Goal: Task Accomplishment & Management: Use online tool/utility

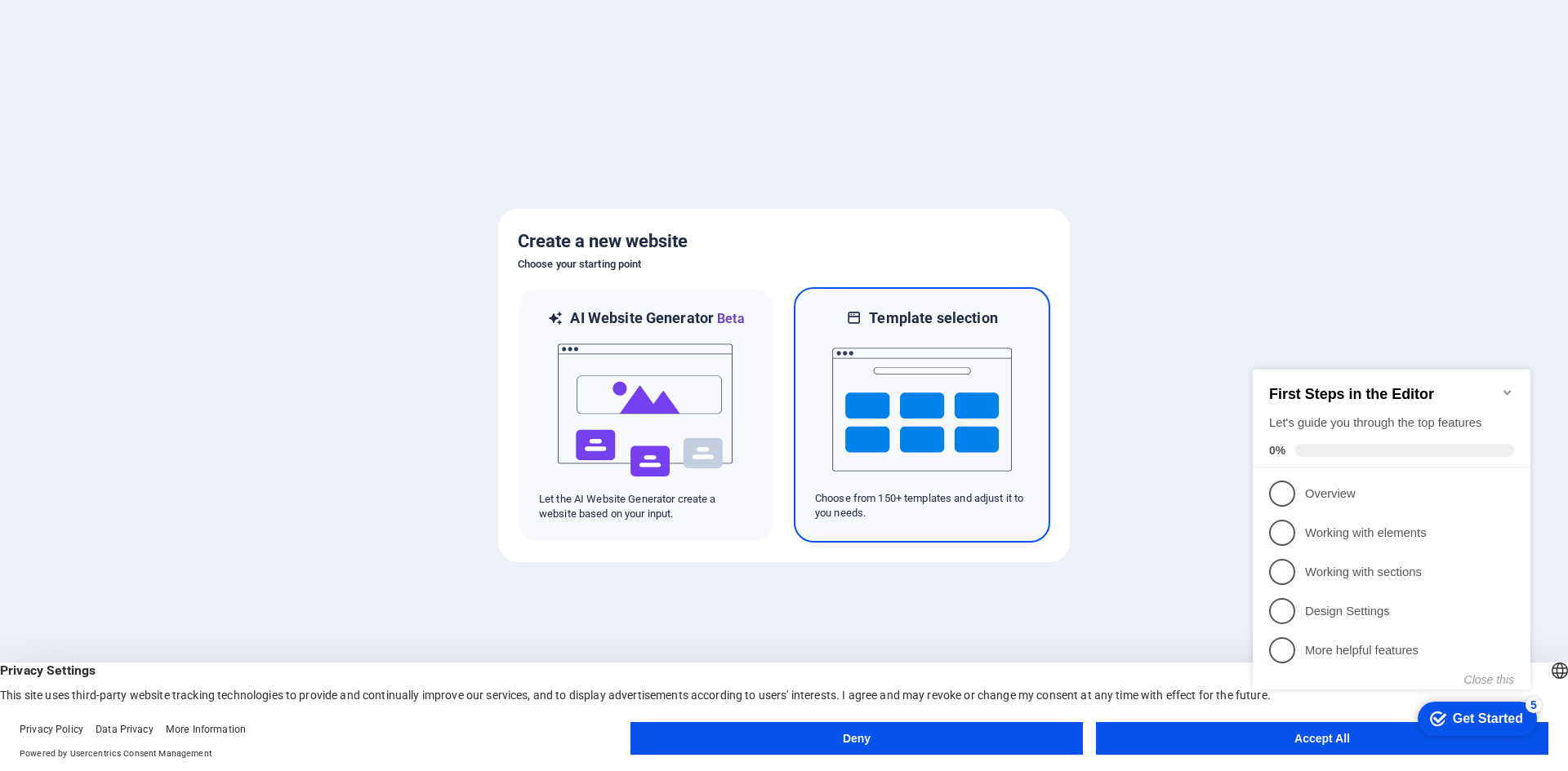
click at [873, 425] on img at bounding box center [921, 409] width 179 height 163
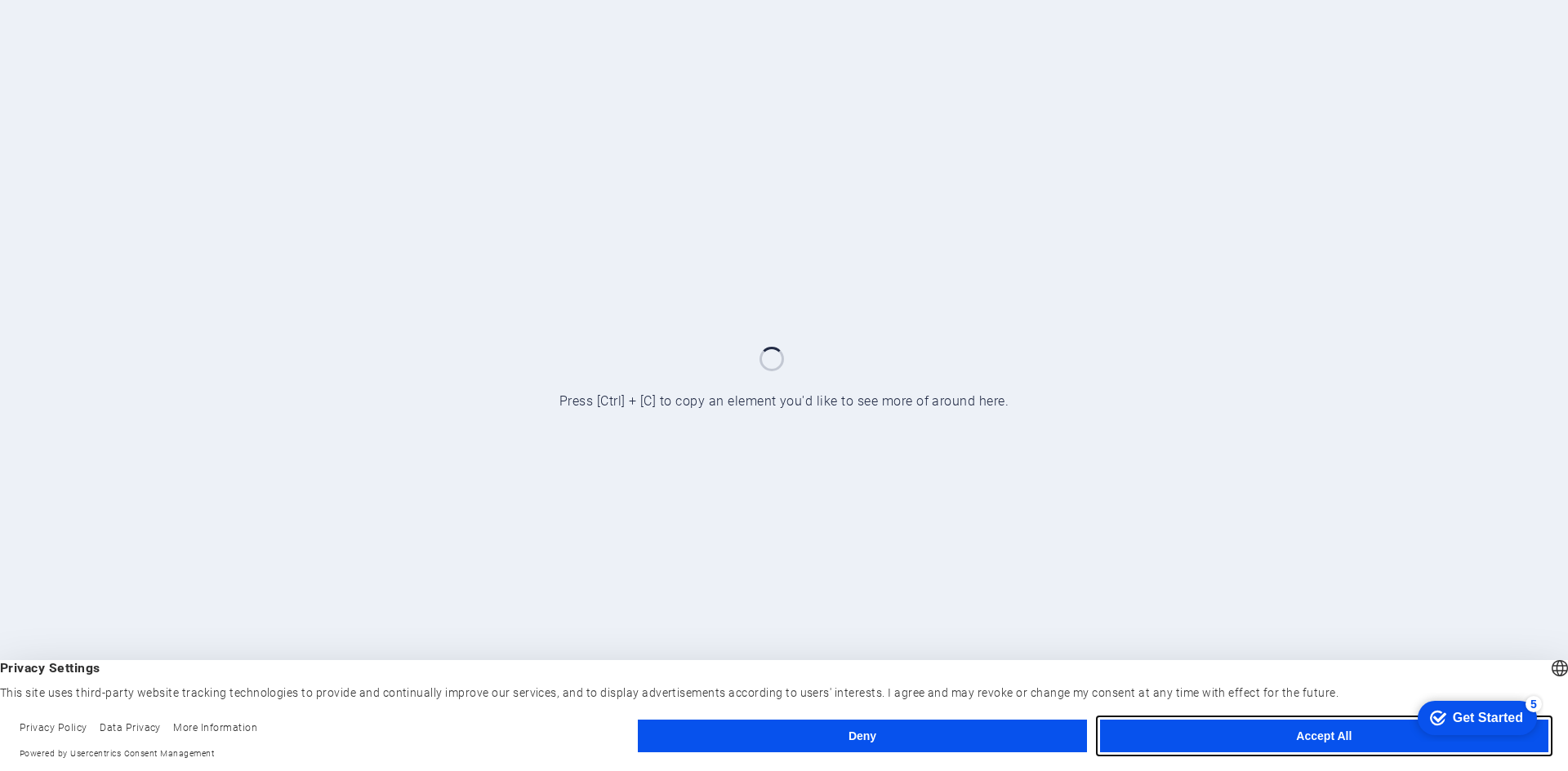
click at [1304, 734] on button "Accept All" at bounding box center [1323, 736] width 448 height 33
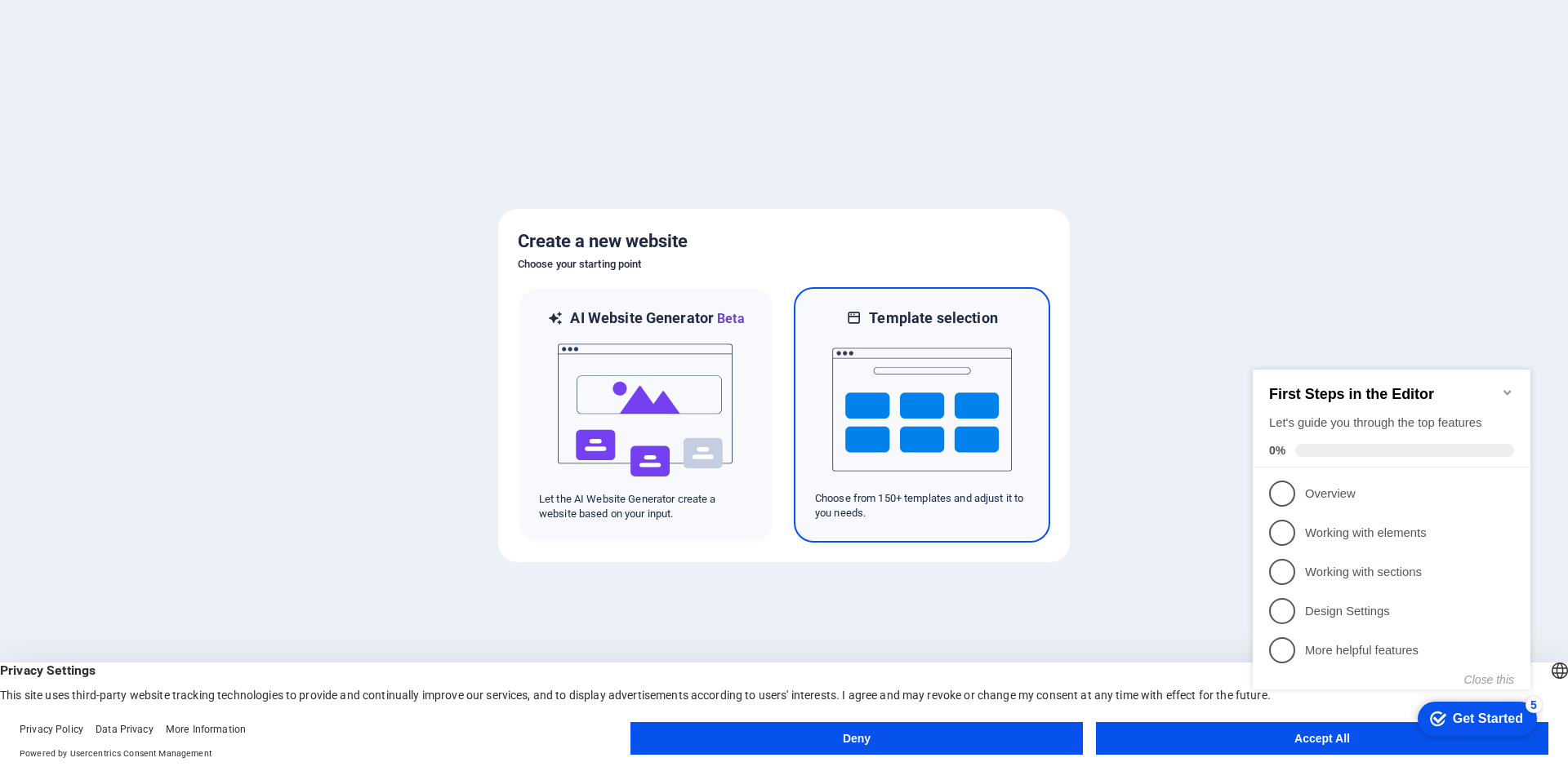
click at [942, 400] on img at bounding box center [921, 409] width 179 height 163
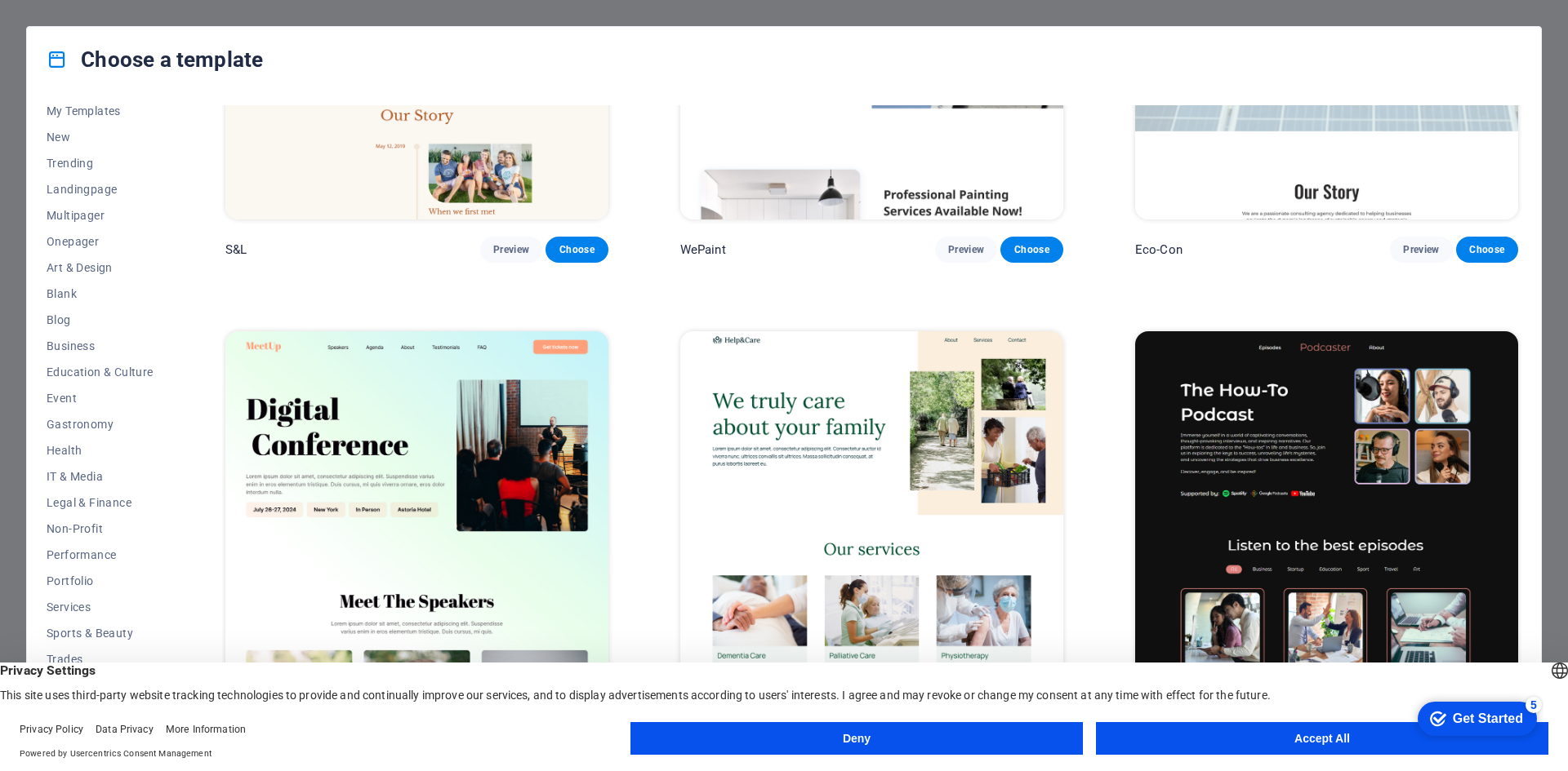
scroll to position [1143, 0]
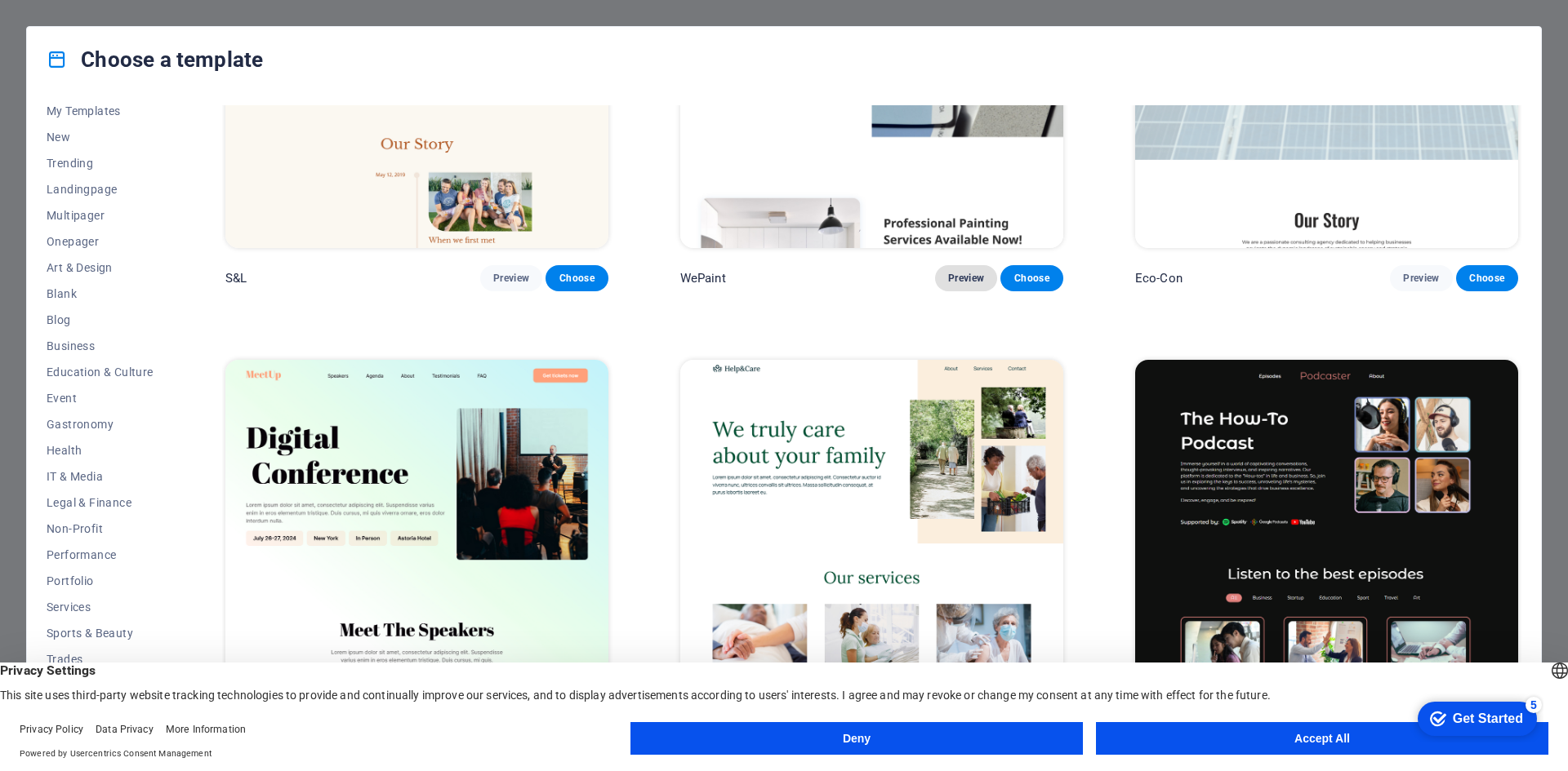
click at [967, 273] on span "Preview" at bounding box center [966, 278] width 36 height 13
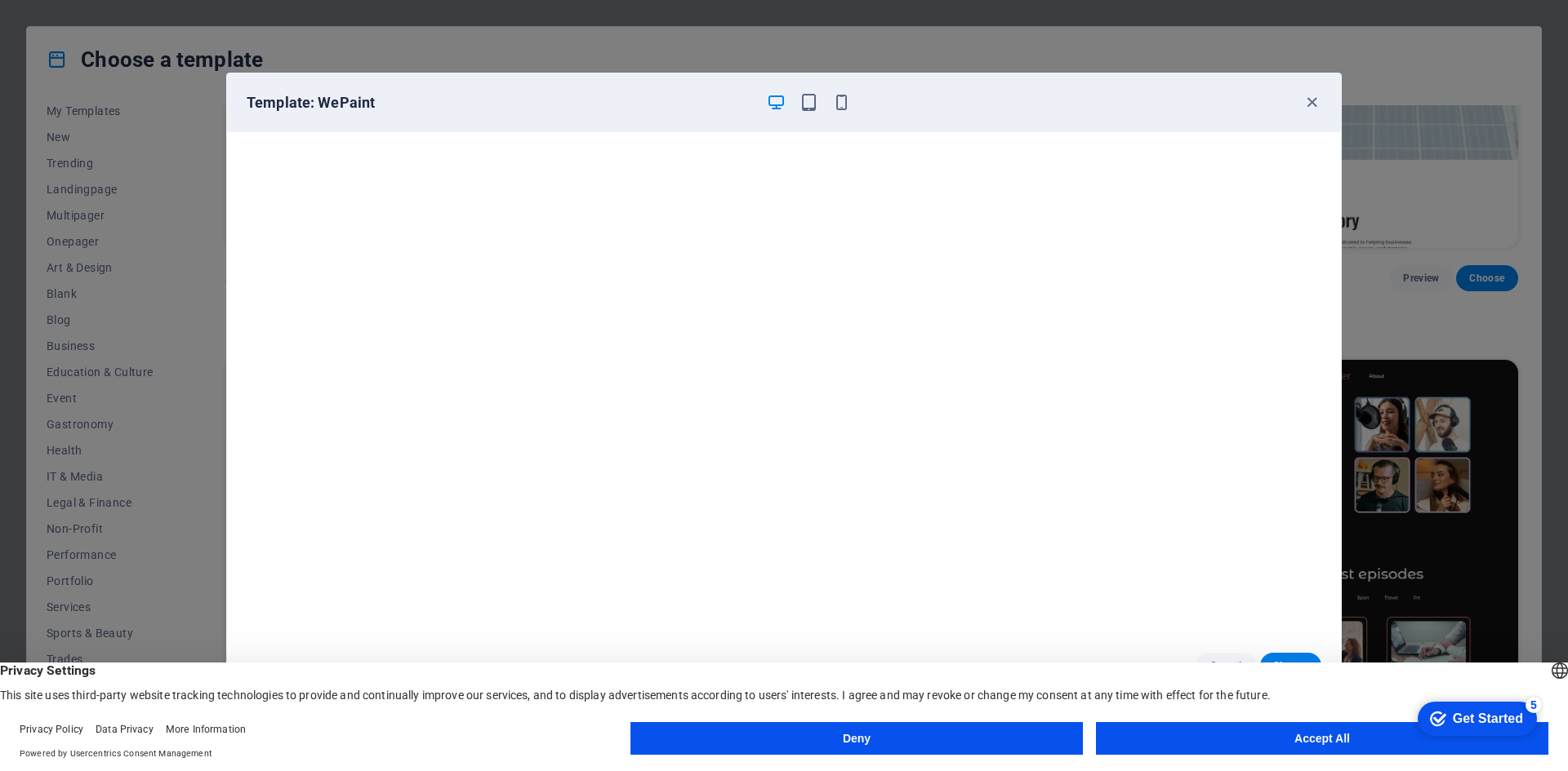
scroll to position [4, 0]
click at [838, 110] on icon "button" at bounding box center [841, 102] width 19 height 19
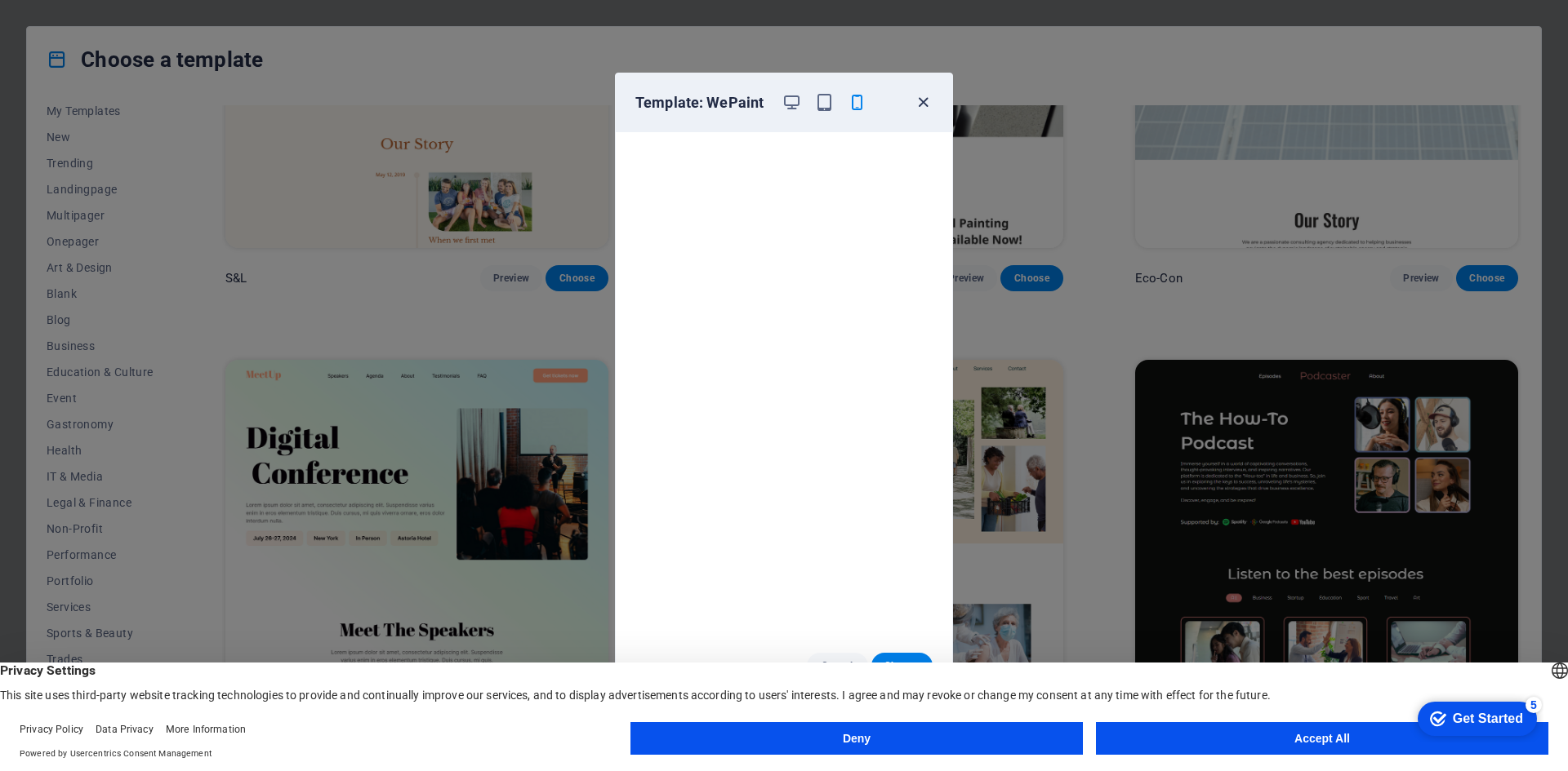
click at [920, 97] on icon "button" at bounding box center [923, 102] width 19 height 19
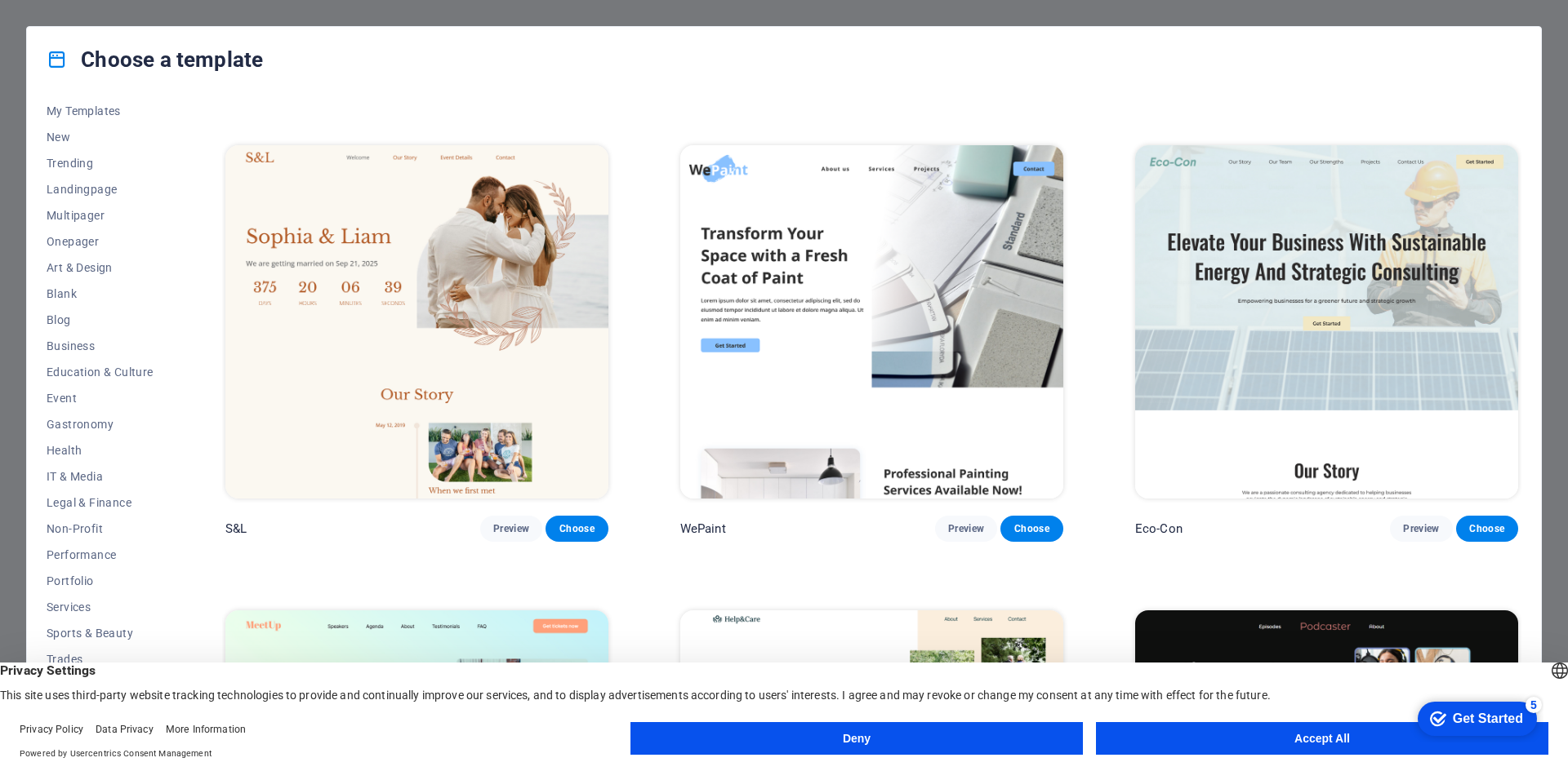
scroll to position [898, 0]
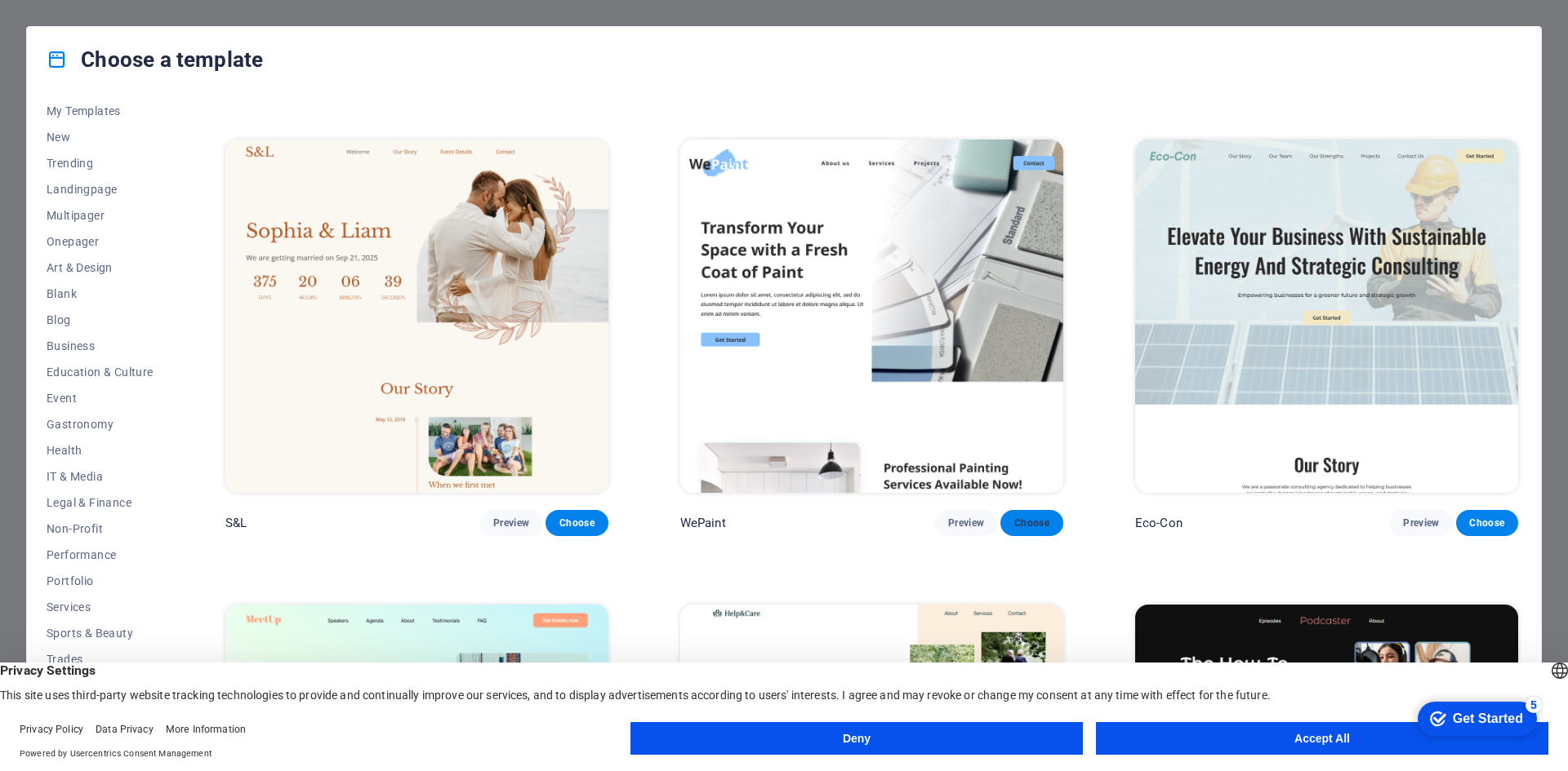
click at [1030, 520] on span "Choose" at bounding box center [1031, 523] width 36 height 13
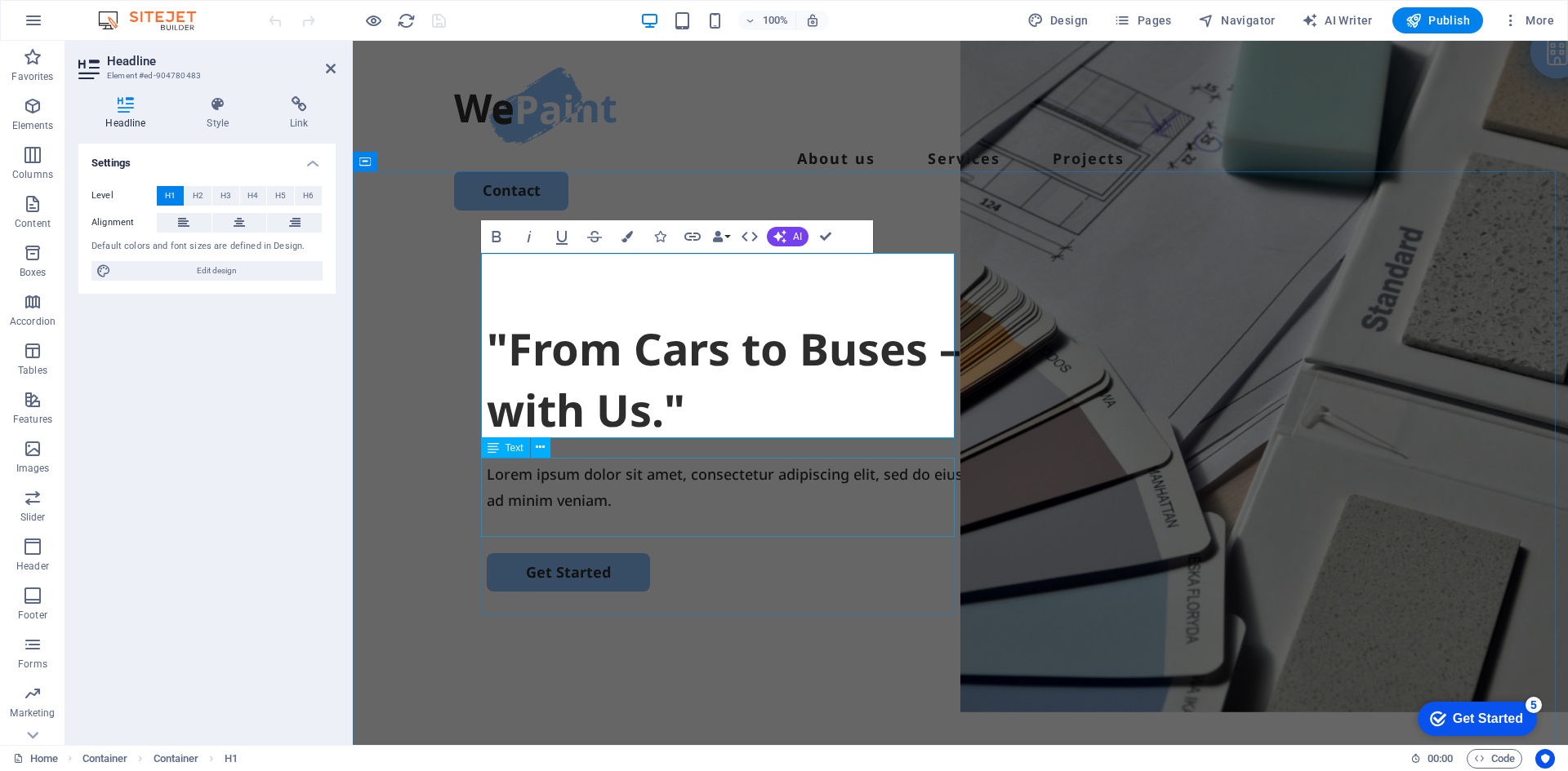
click at [538, 471] on div "Lorem ipsum dolor sit amet, consectetur adipiscing elit, sed do eiusmod tempor …" at bounding box center [960, 487] width 947 height 53
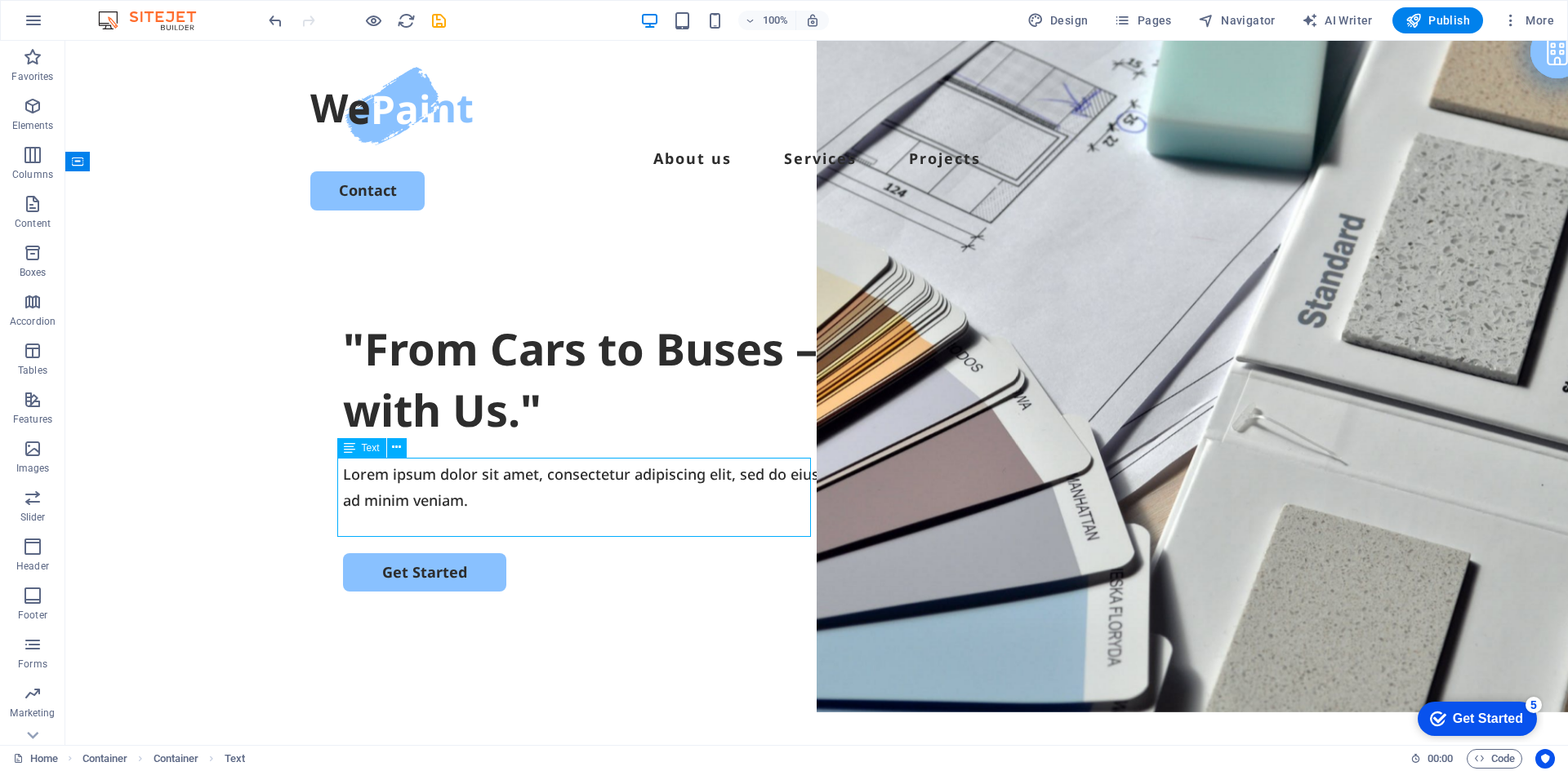
click at [513, 482] on div "Lorem ipsum dolor sit amet, consectetur adipiscing elit, sed do eiusmod tempor …" at bounding box center [816, 487] width 947 height 53
drag, startPoint x: 513, startPoint y: 522, endPoint x: 373, endPoint y: 493, distance: 143.0
click at [373, 493] on div "Lorem ipsum dolor sit amet, consectetur adipiscing elit, sed do eiusmod tempor …" at bounding box center [816, 487] width 947 height 53
click at [364, 486] on div "Lorem ipsum dolor sit amet, consectetur adipiscing elit, sed do eiusmod tempor …" at bounding box center [816, 487] width 947 height 53
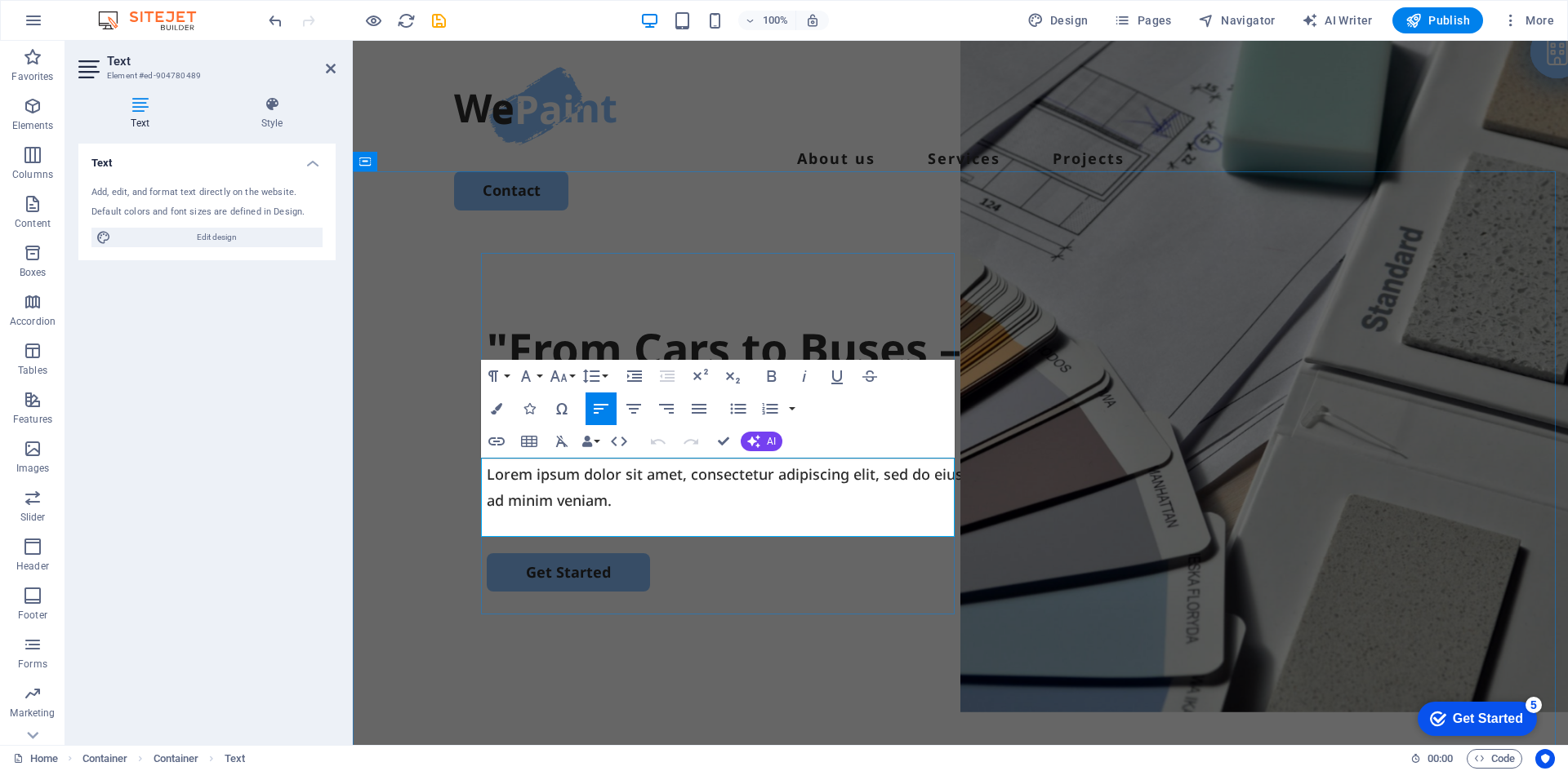
click at [504, 483] on p "Lorem ipsum dolor sit amet, consectetur adipiscing elit, sed do eiusmod tempor …" at bounding box center [960, 487] width 947 height 53
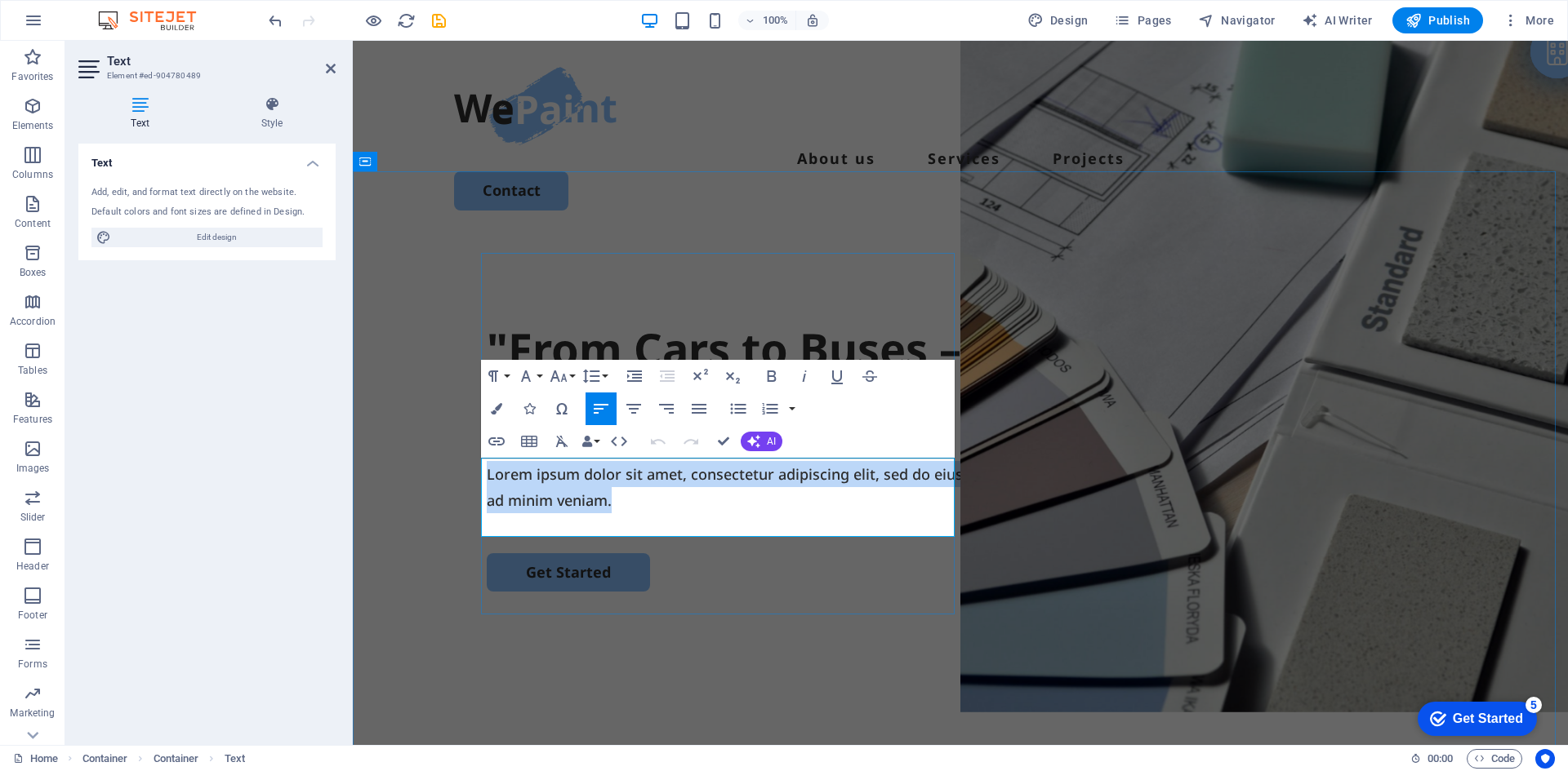
click at [504, 483] on p "Lorem ipsum dolor sit amet, consectetur adipiscing elit, sed do eiusmod tempor …" at bounding box center [960, 487] width 947 height 53
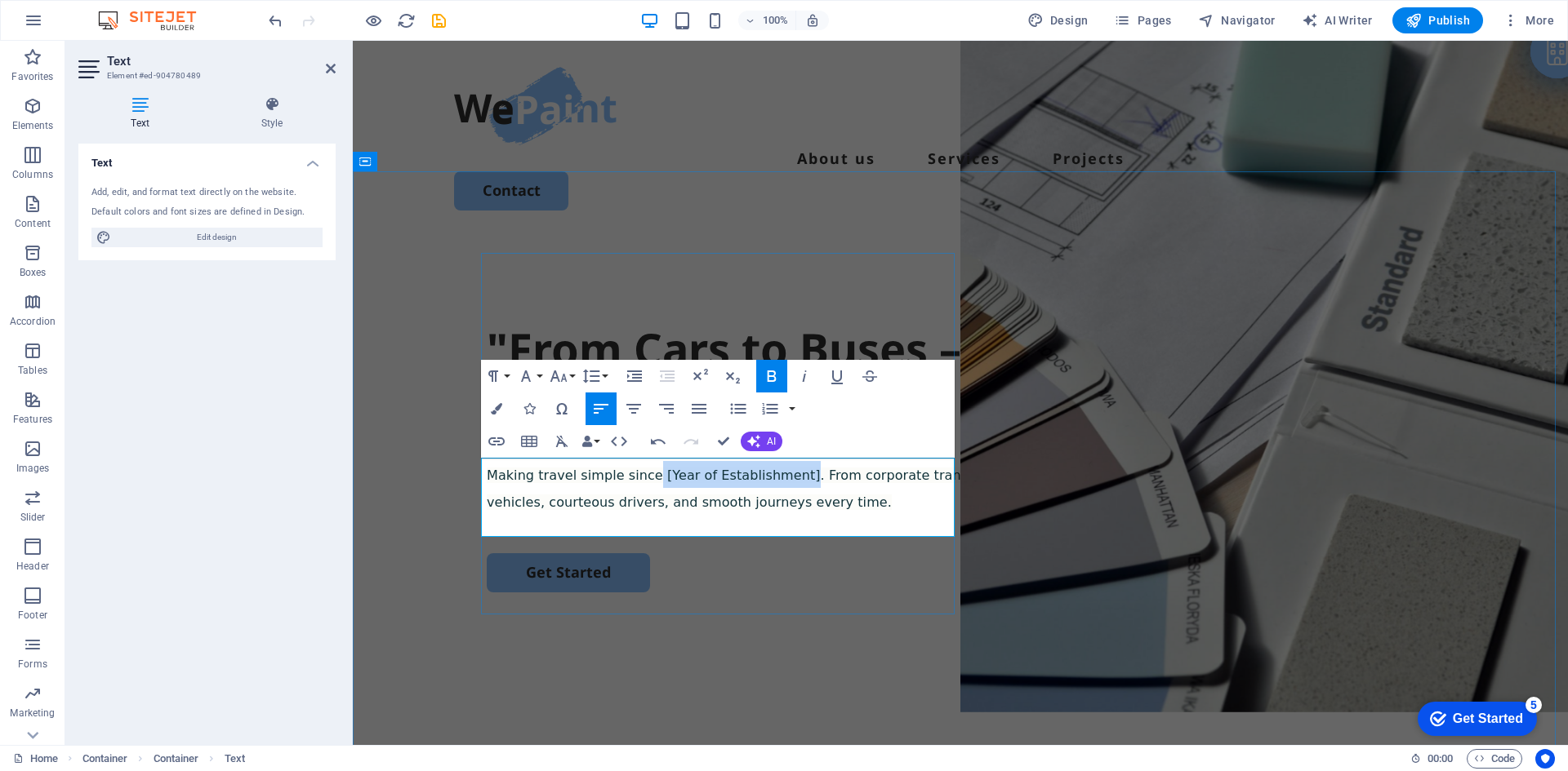
drag, startPoint x: 641, startPoint y: 475, endPoint x: 779, endPoint y: 470, distance: 138.1
click at [779, 470] on strong "Making travel simple since [Year of Establishment]. From corporate transfers to…" at bounding box center [938, 489] width 904 height 43
click at [412, 414] on div ""From Cars to Buses – Travel Made Easy with Us." Making travel simple since 200…" at bounding box center [960, 551] width 1215 height 629
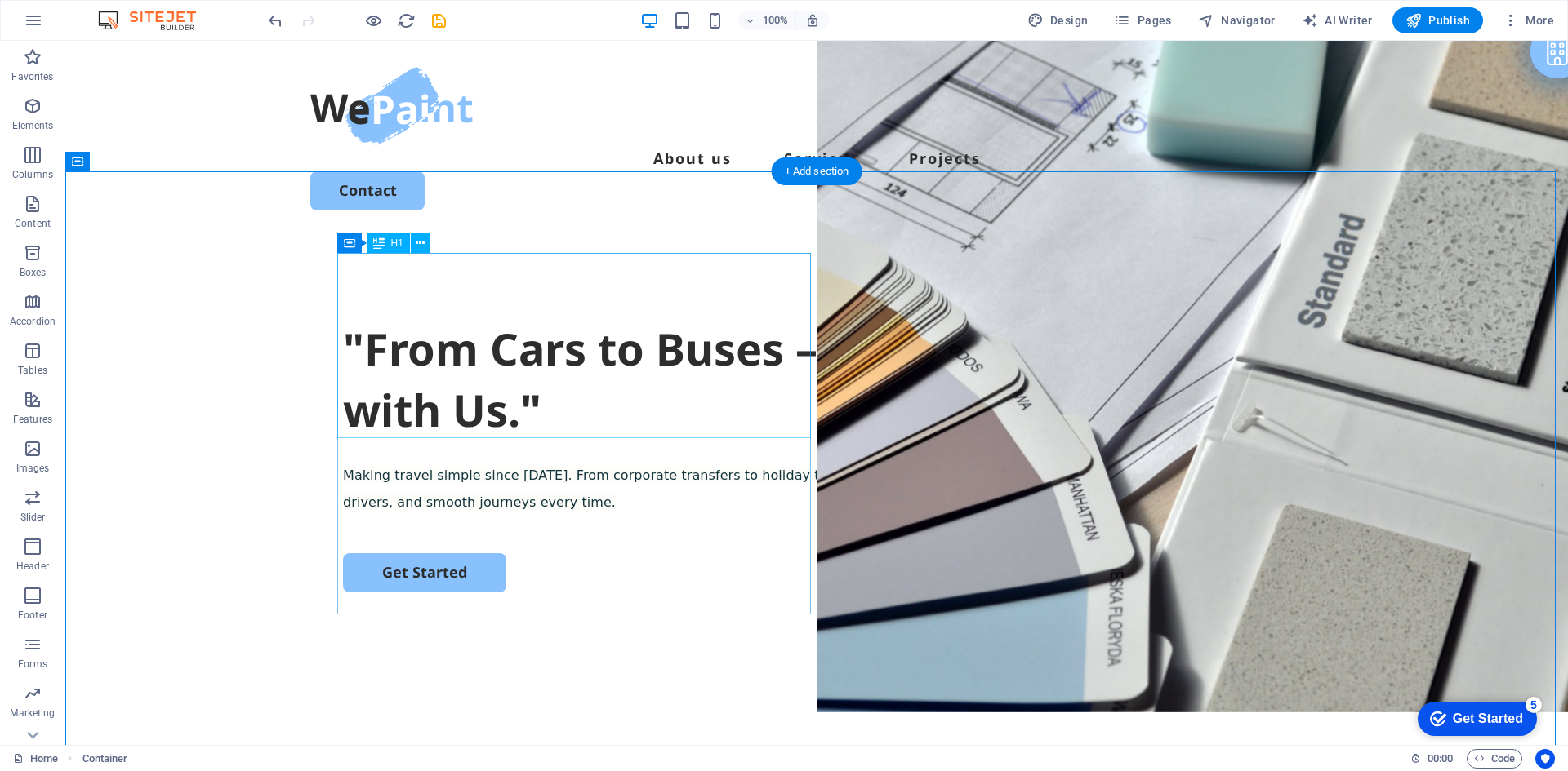
click at [352, 318] on div ""From Cars to Buses – Travel Made Easy with Us."" at bounding box center [816, 380] width 947 height 124
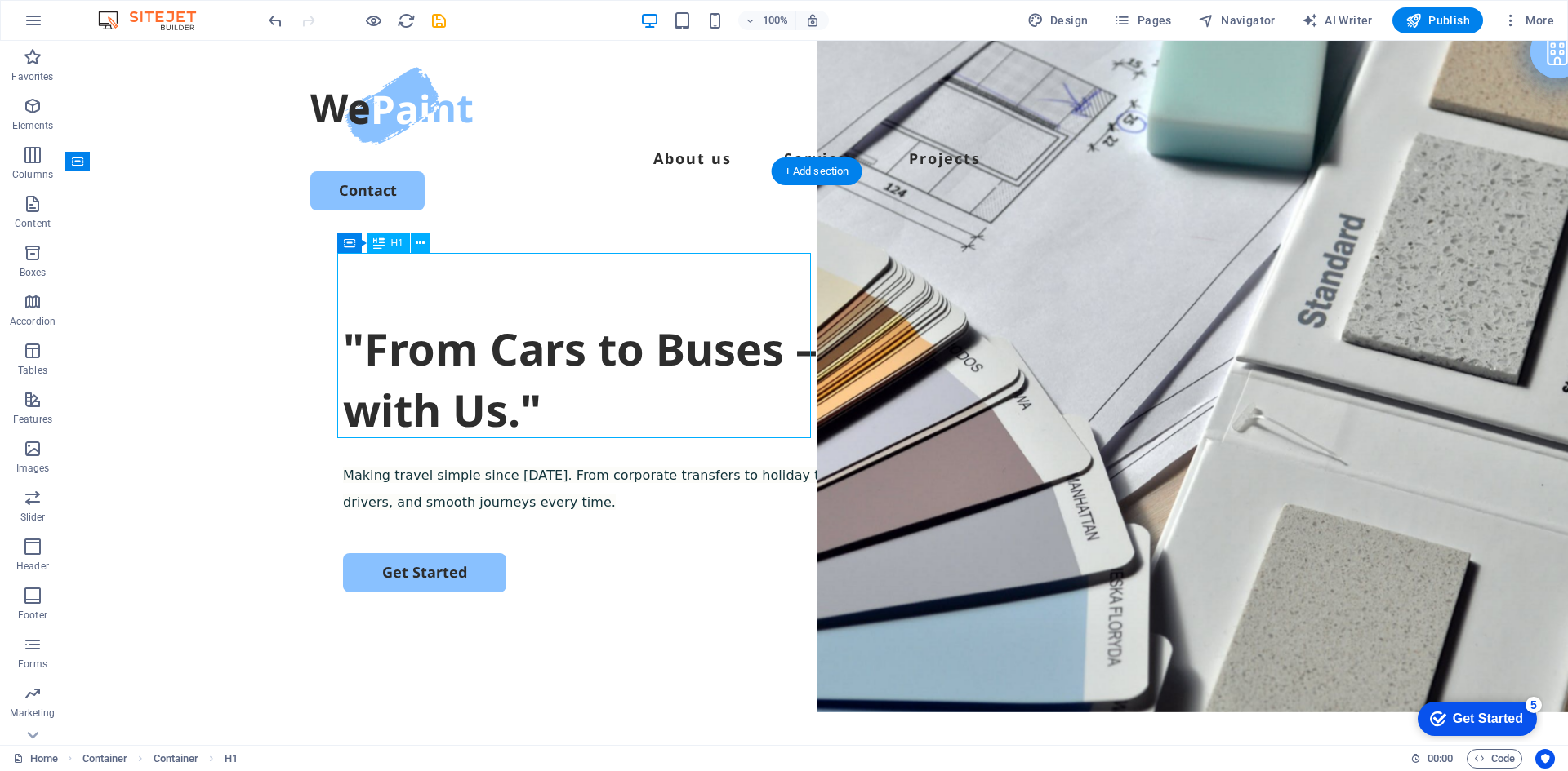
click at [355, 318] on div ""From Cars to Buses – Travel Made Easy with Us."" at bounding box center [816, 380] width 947 height 124
click at [356, 318] on div ""From Cars to Buses – Travel Made Easy with Us."" at bounding box center [816, 380] width 947 height 124
click at [365, 318] on div ""From Cars to Buses – Travel Made Easy with Us."" at bounding box center [816, 380] width 947 height 124
click at [358, 318] on div ""From Cars to Buses – Travel Made Easy with Us."" at bounding box center [816, 380] width 947 height 124
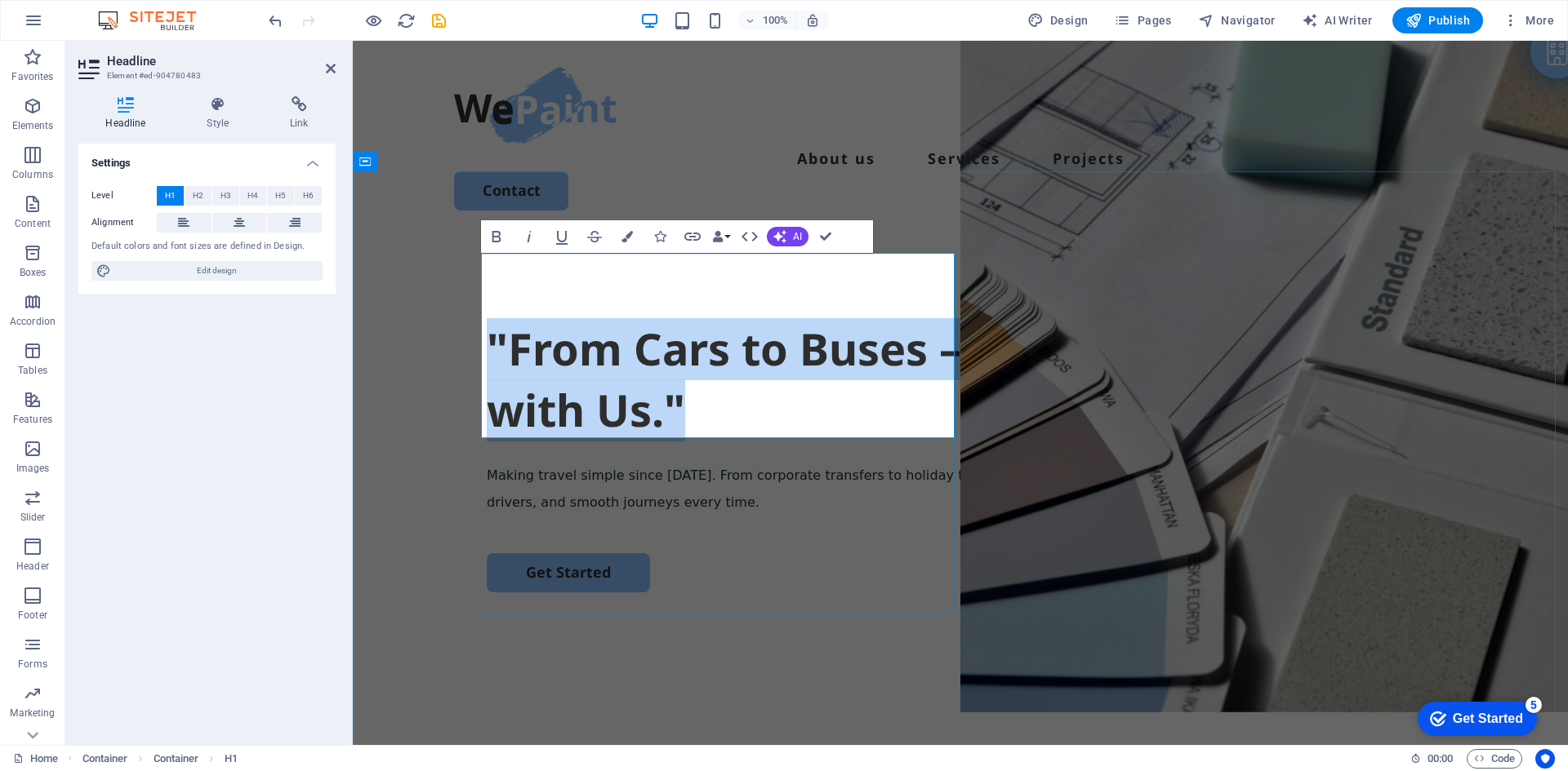
click at [491, 318] on h1 ""From Cars to Buses – Travel Made Easy with Us."" at bounding box center [960, 380] width 947 height 124
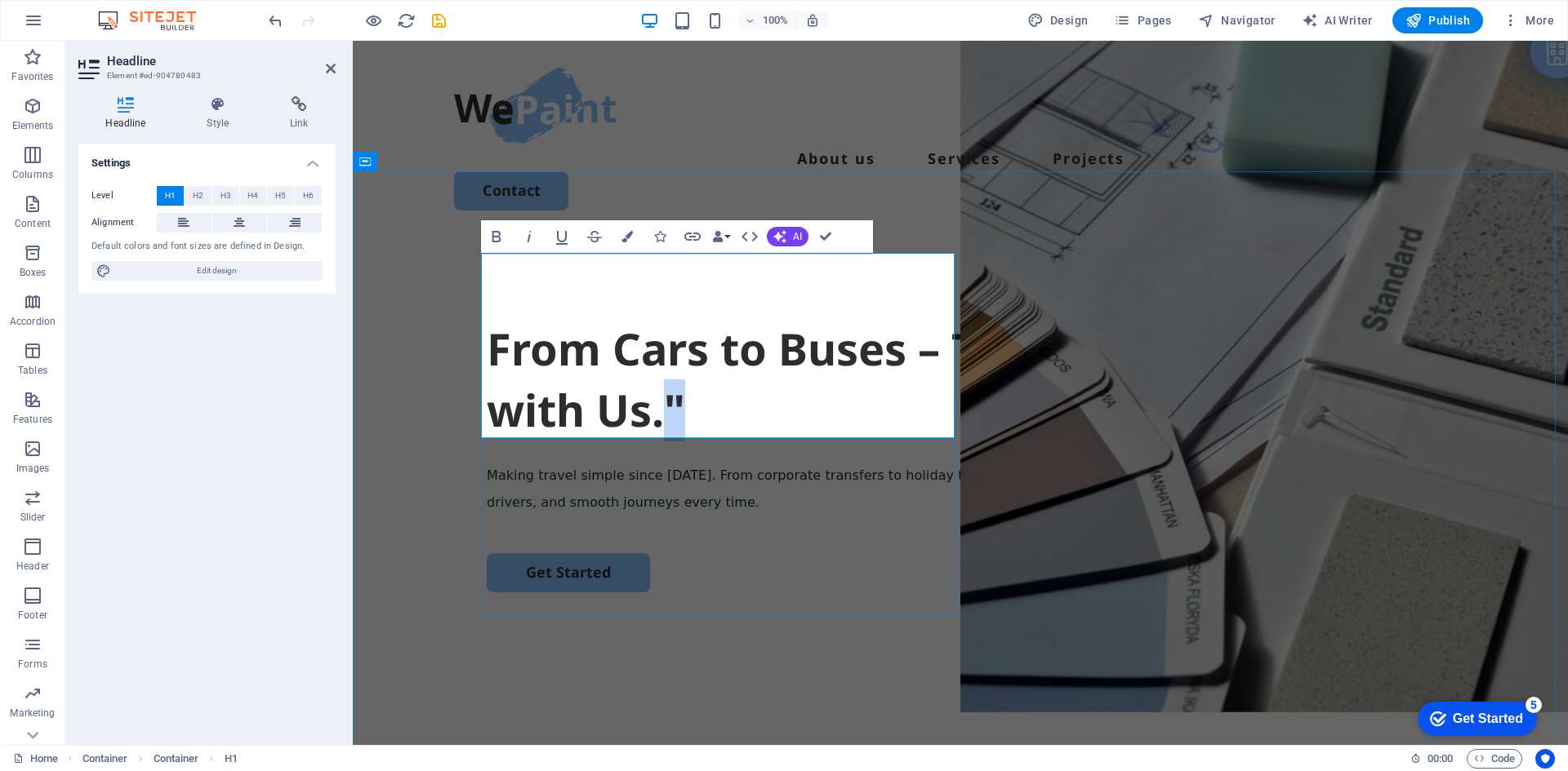
drag, startPoint x: 661, startPoint y: 400, endPoint x: 684, endPoint y: 396, distance: 23.3
click at [684, 396] on h1 "From Cars to Buses – Travel Made Easy with Us."" at bounding box center [960, 380] width 947 height 124
click at [409, 390] on div "From Cars to Buses – Travel Made Easy with Us. Making travel simple since 2004.…" at bounding box center [960, 551] width 1215 height 629
select select "px"
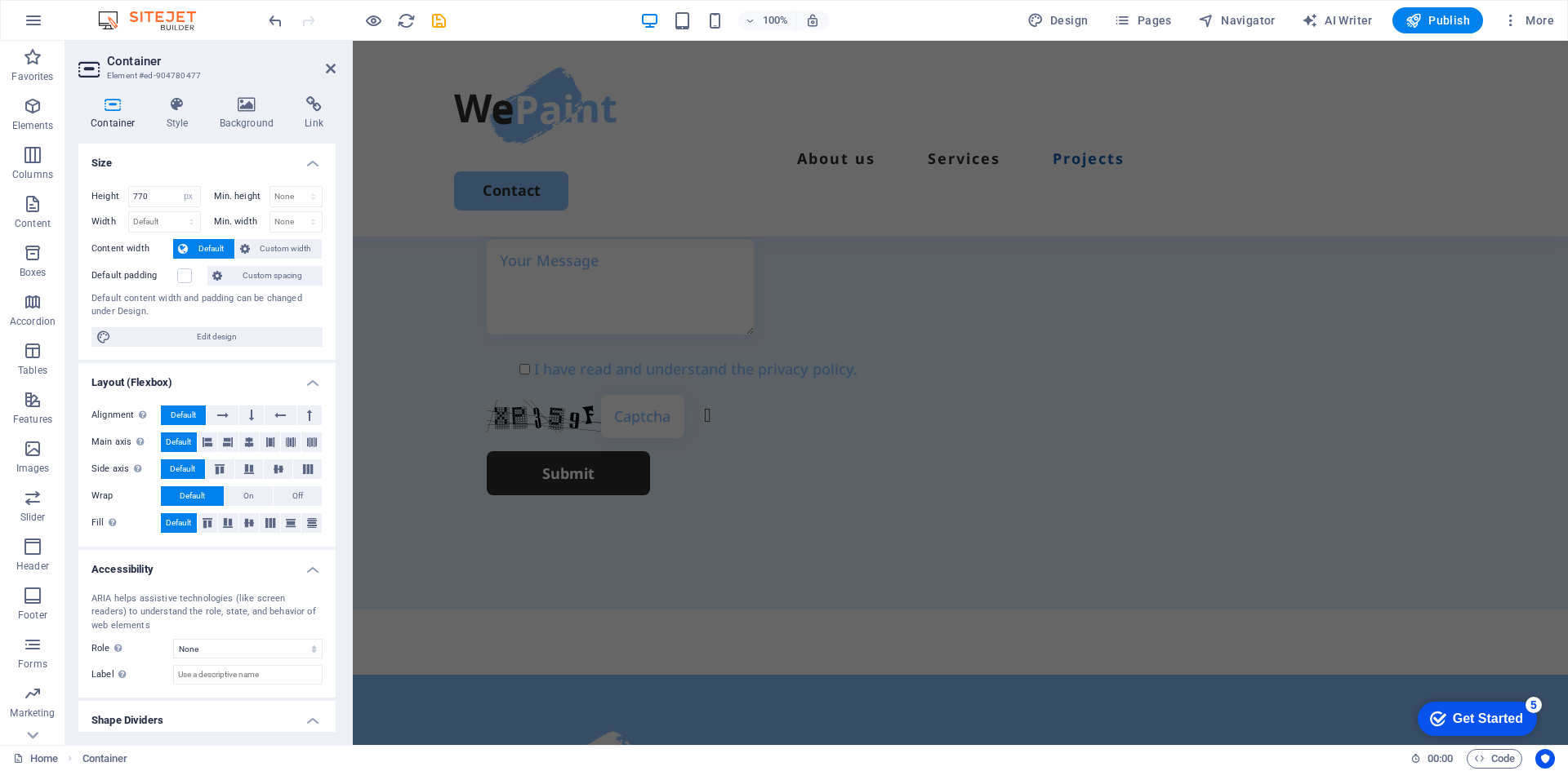
scroll to position [4686, 0]
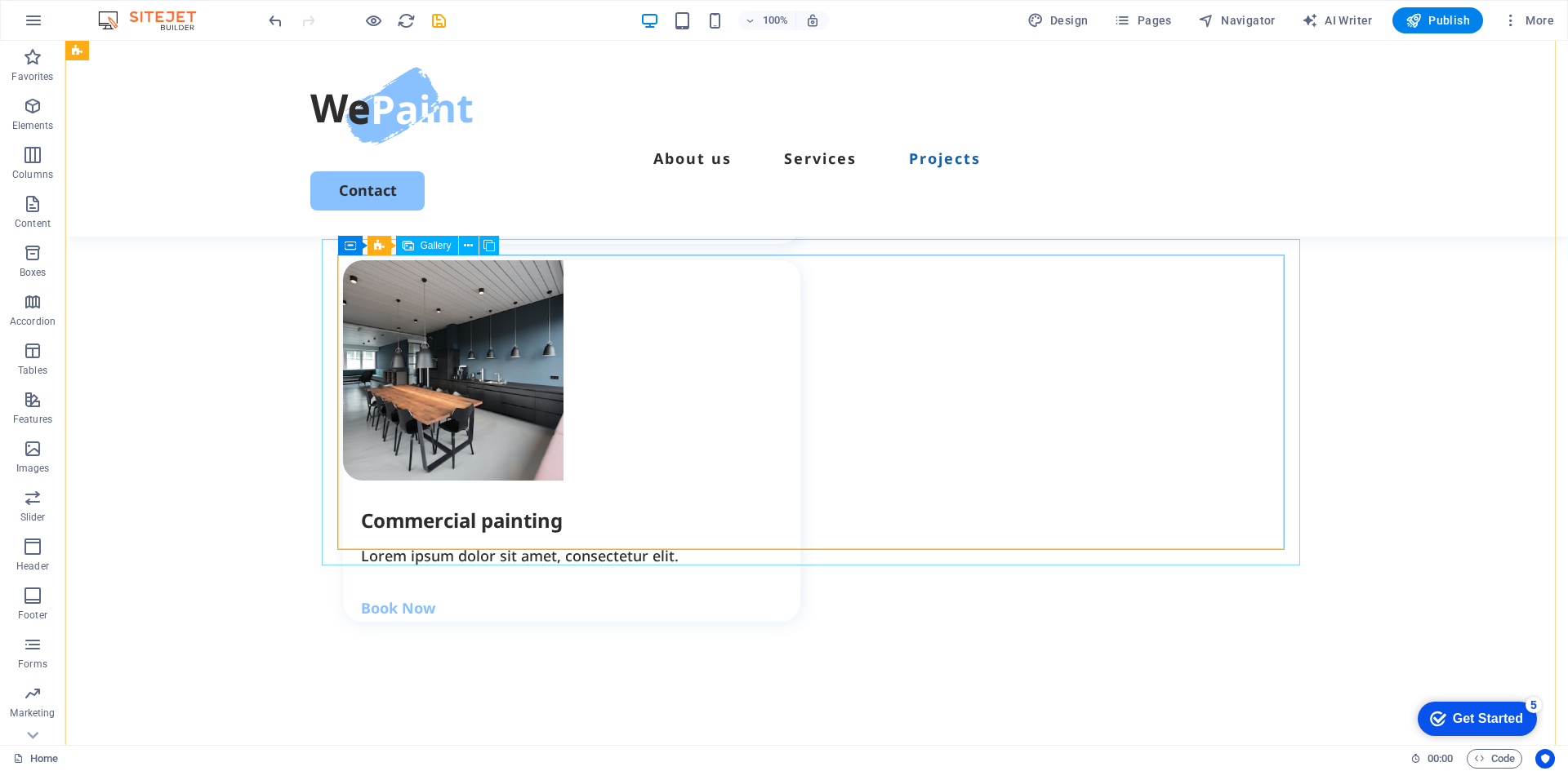
scroll to position [2856, 0]
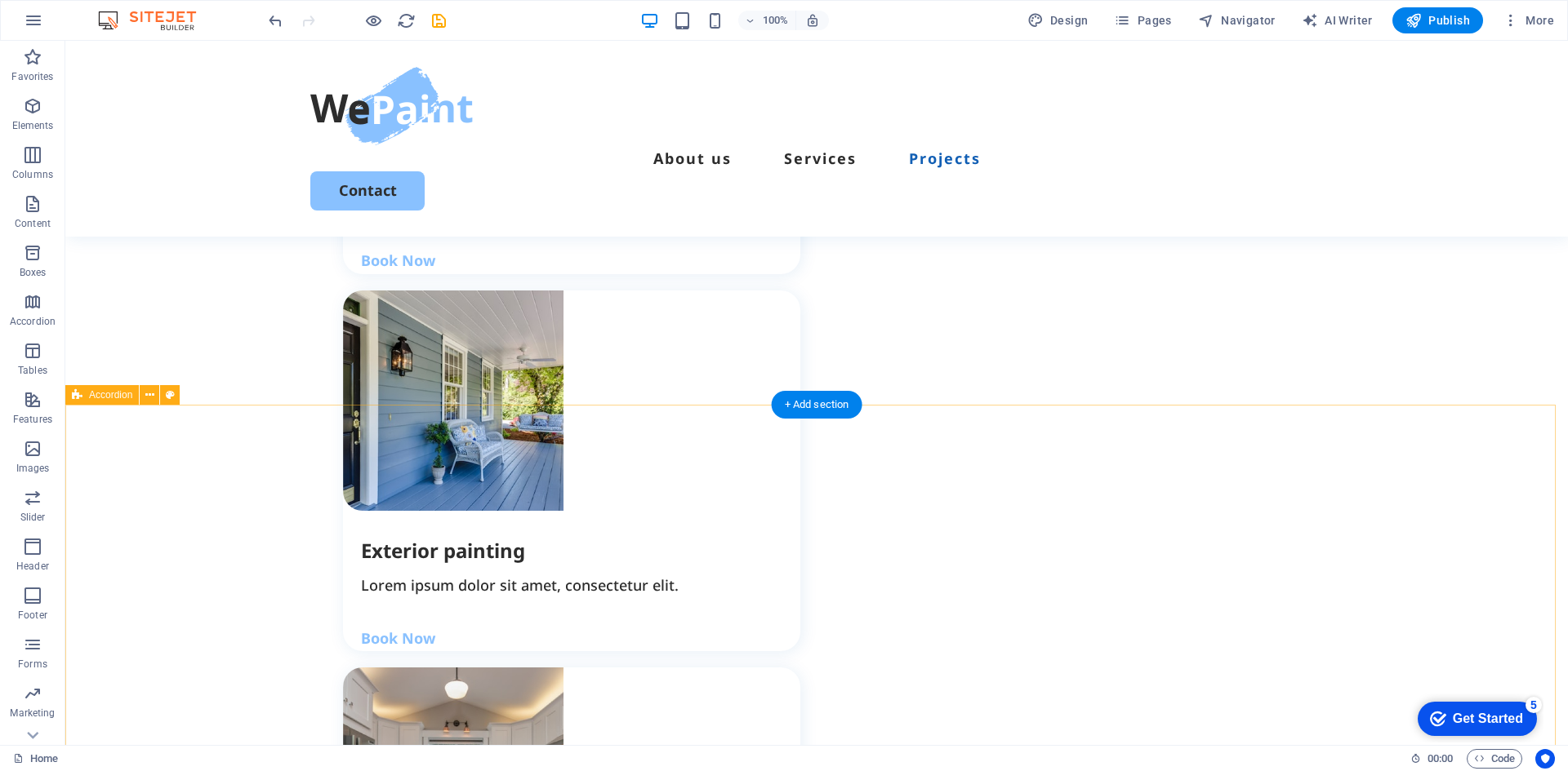
scroll to position [2203, 0]
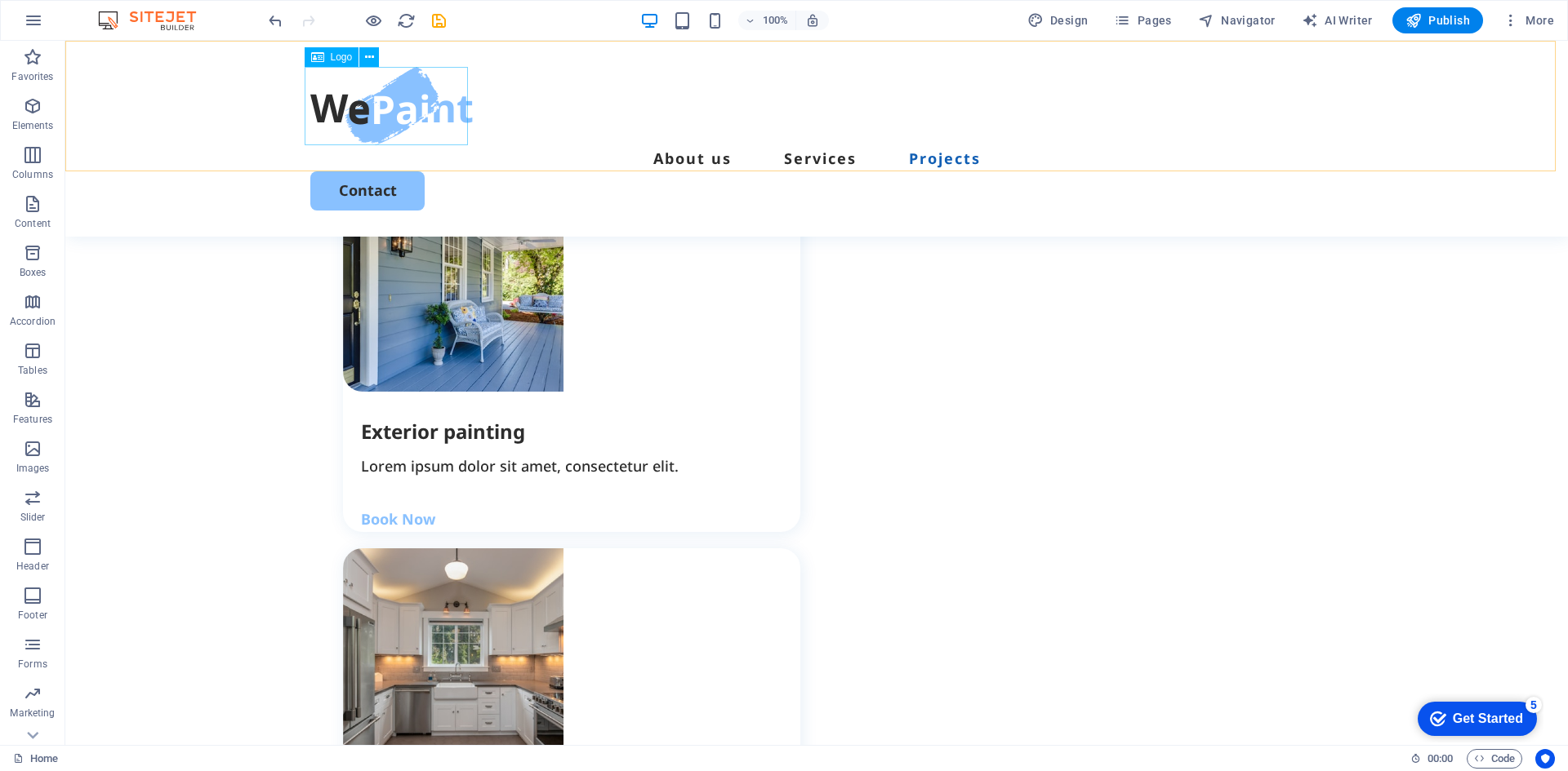
click at [377, 107] on div at bounding box center [816, 106] width 1012 height 79
select select "px"
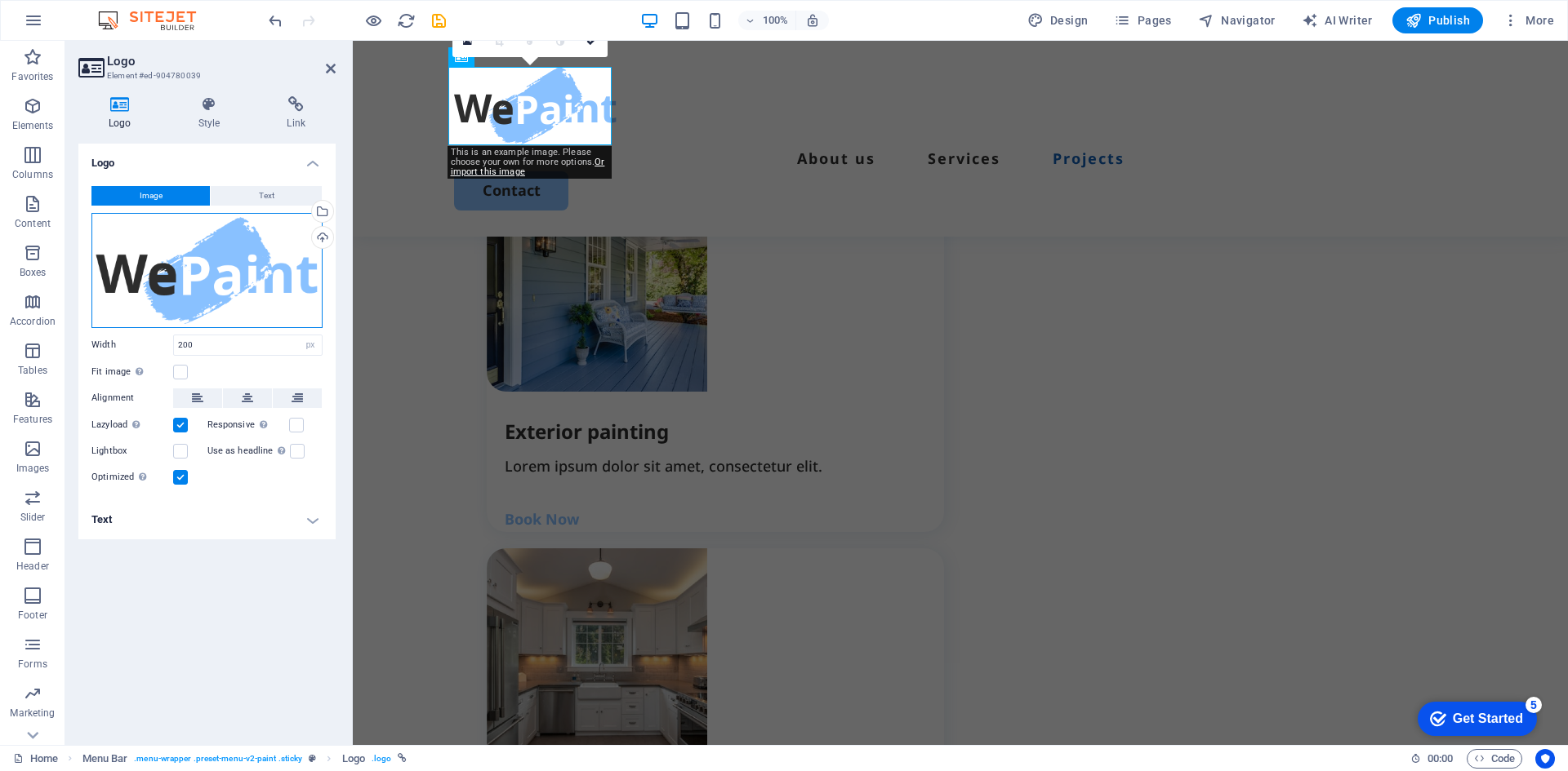
click at [221, 271] on div "Drag files here, click to choose files or select files from Files or our free s…" at bounding box center [207, 270] width 231 height 115
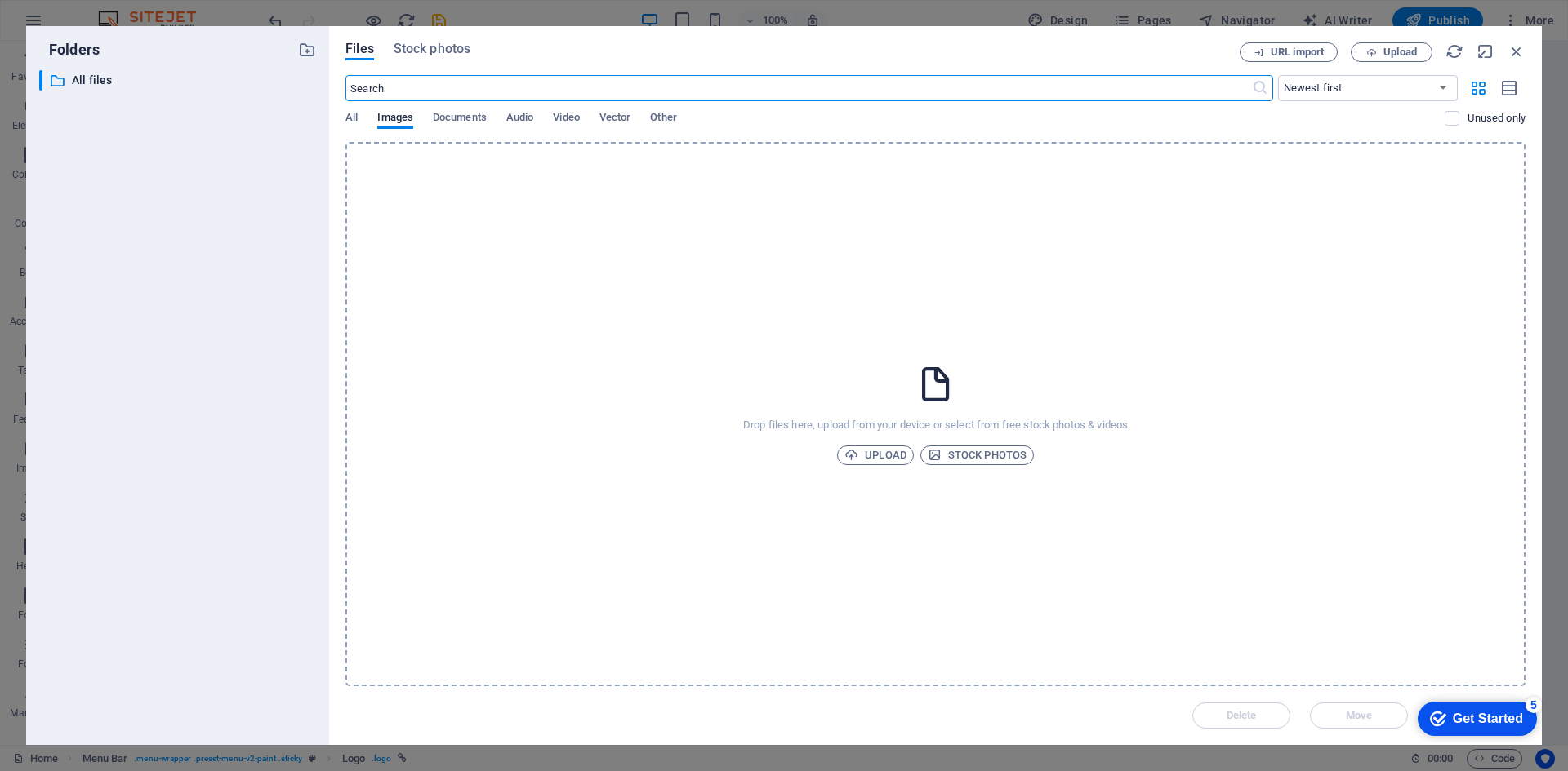
scroll to position [2291, 0]
click at [890, 456] on span "Upload" at bounding box center [875, 455] width 62 height 20
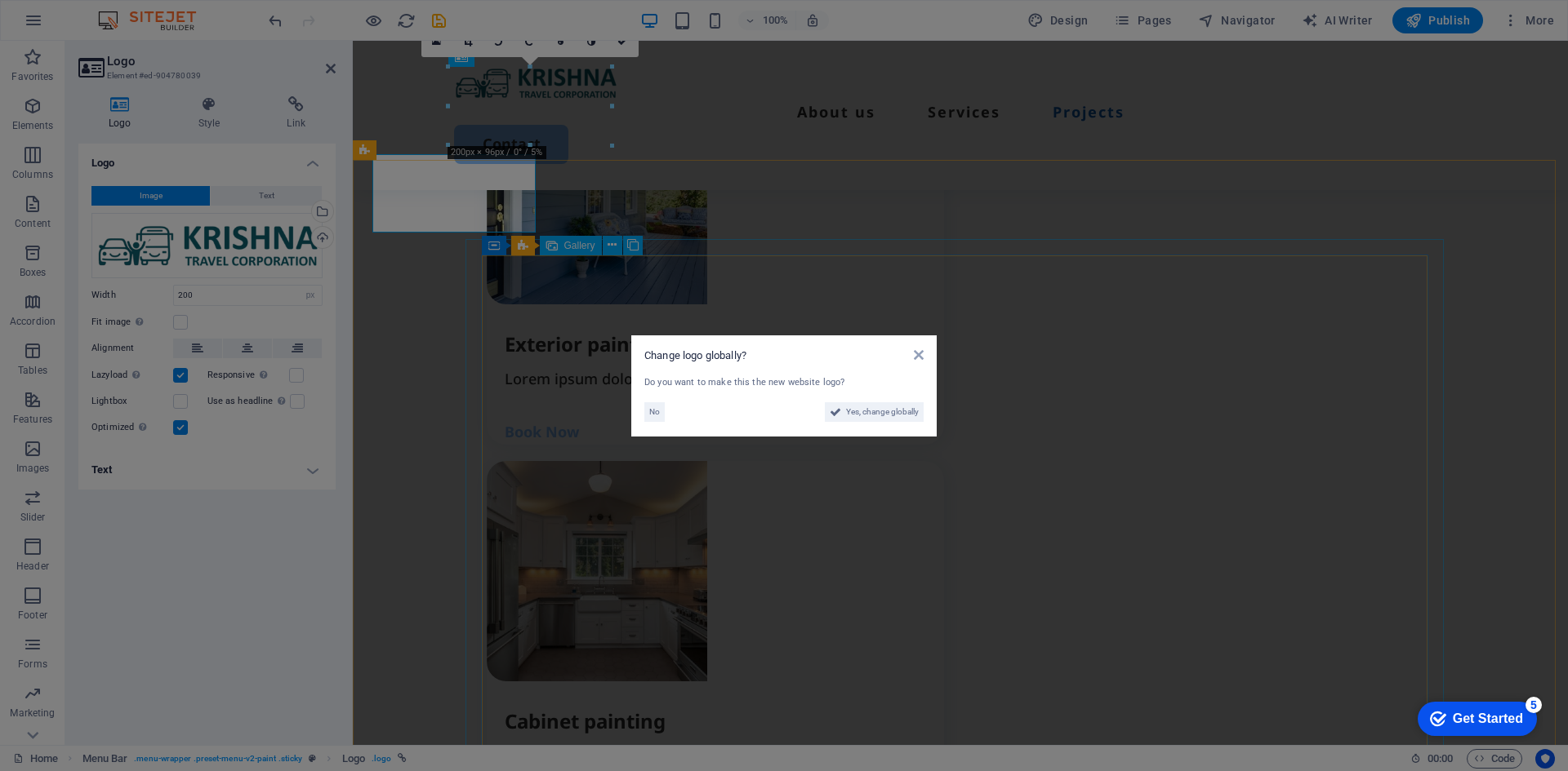
scroll to position [2203, 0]
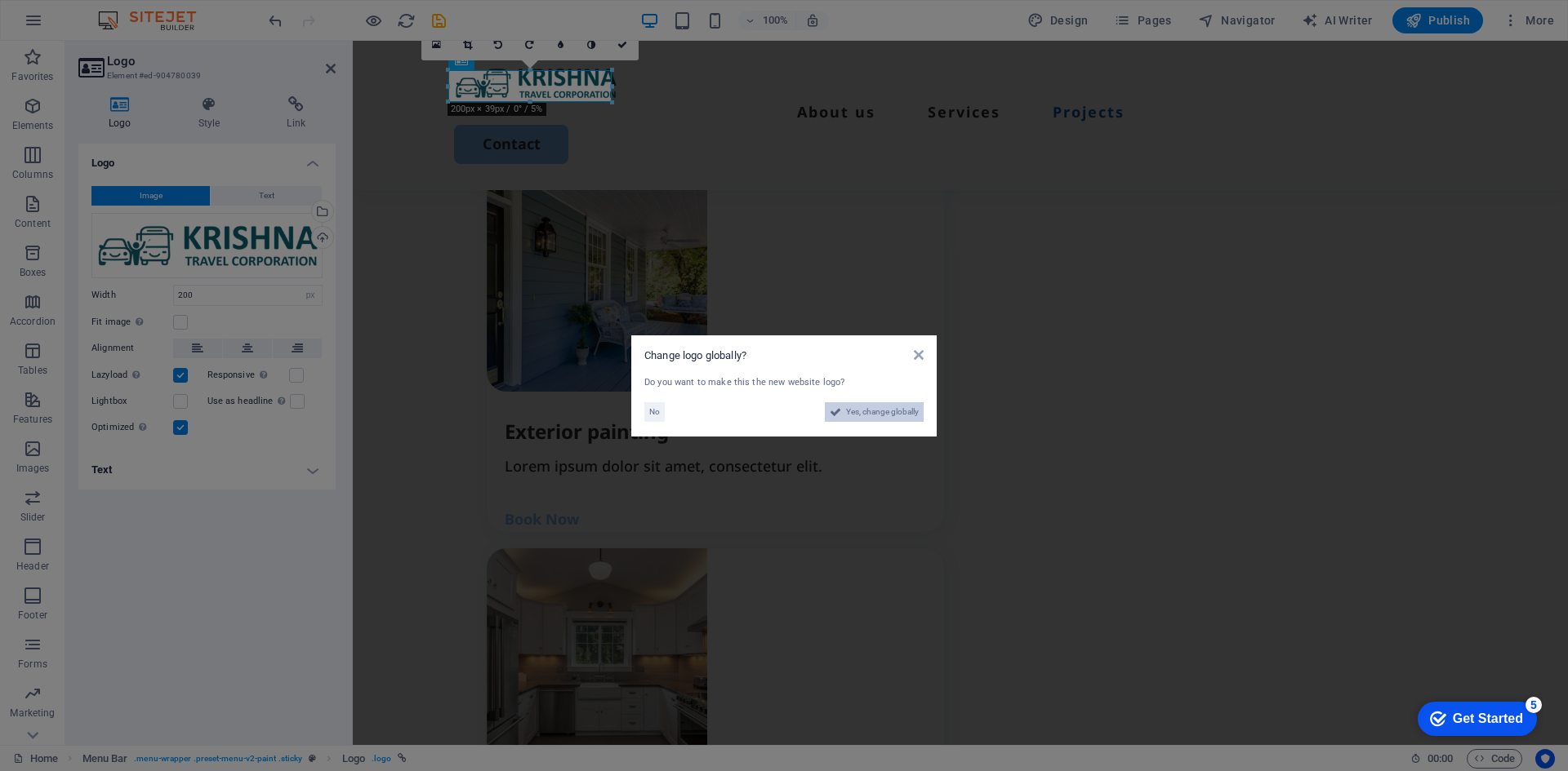
click at [867, 409] on span "Yes, change globally" at bounding box center [882, 413] width 73 height 20
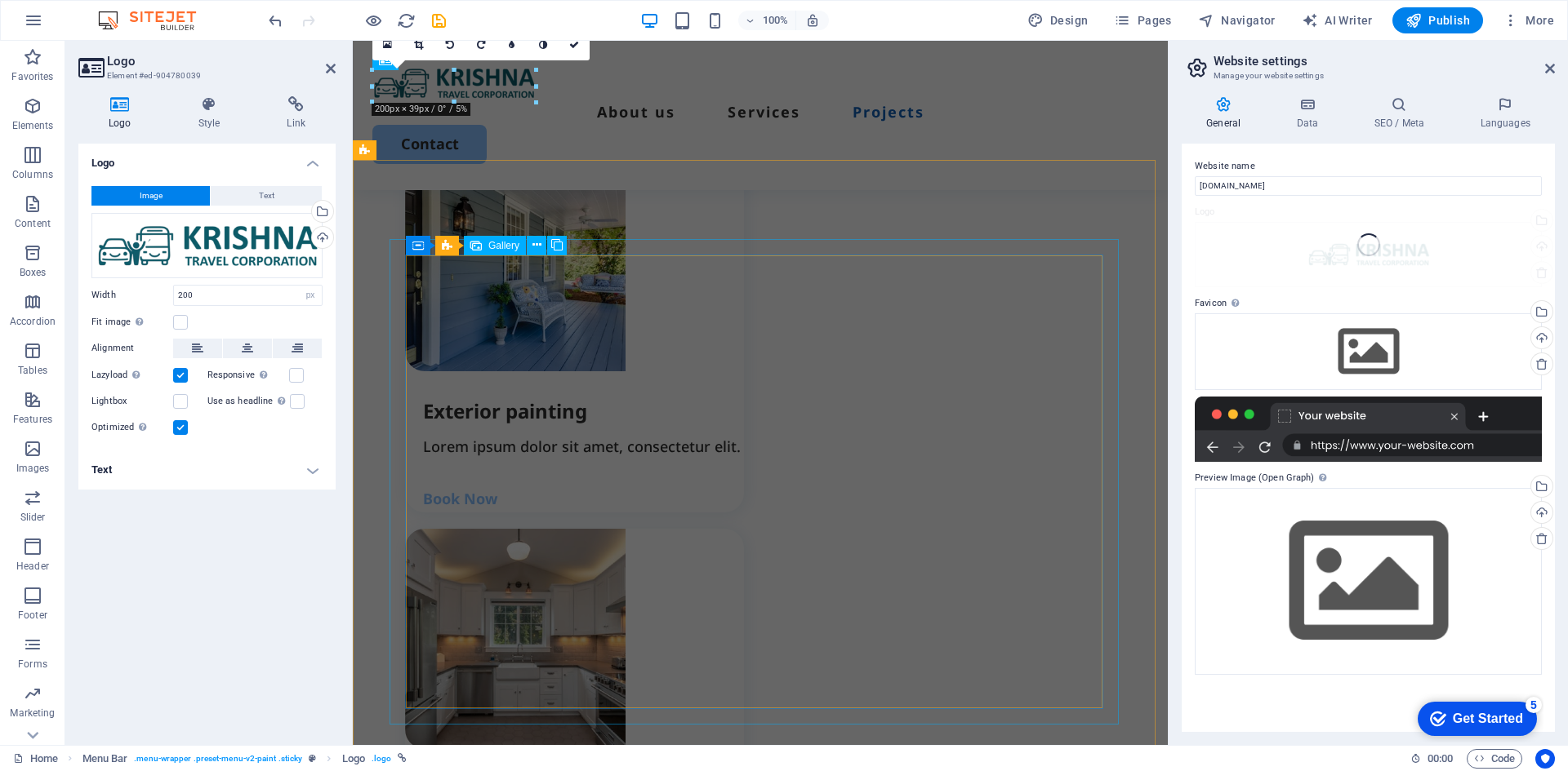
scroll to position [2291, 0]
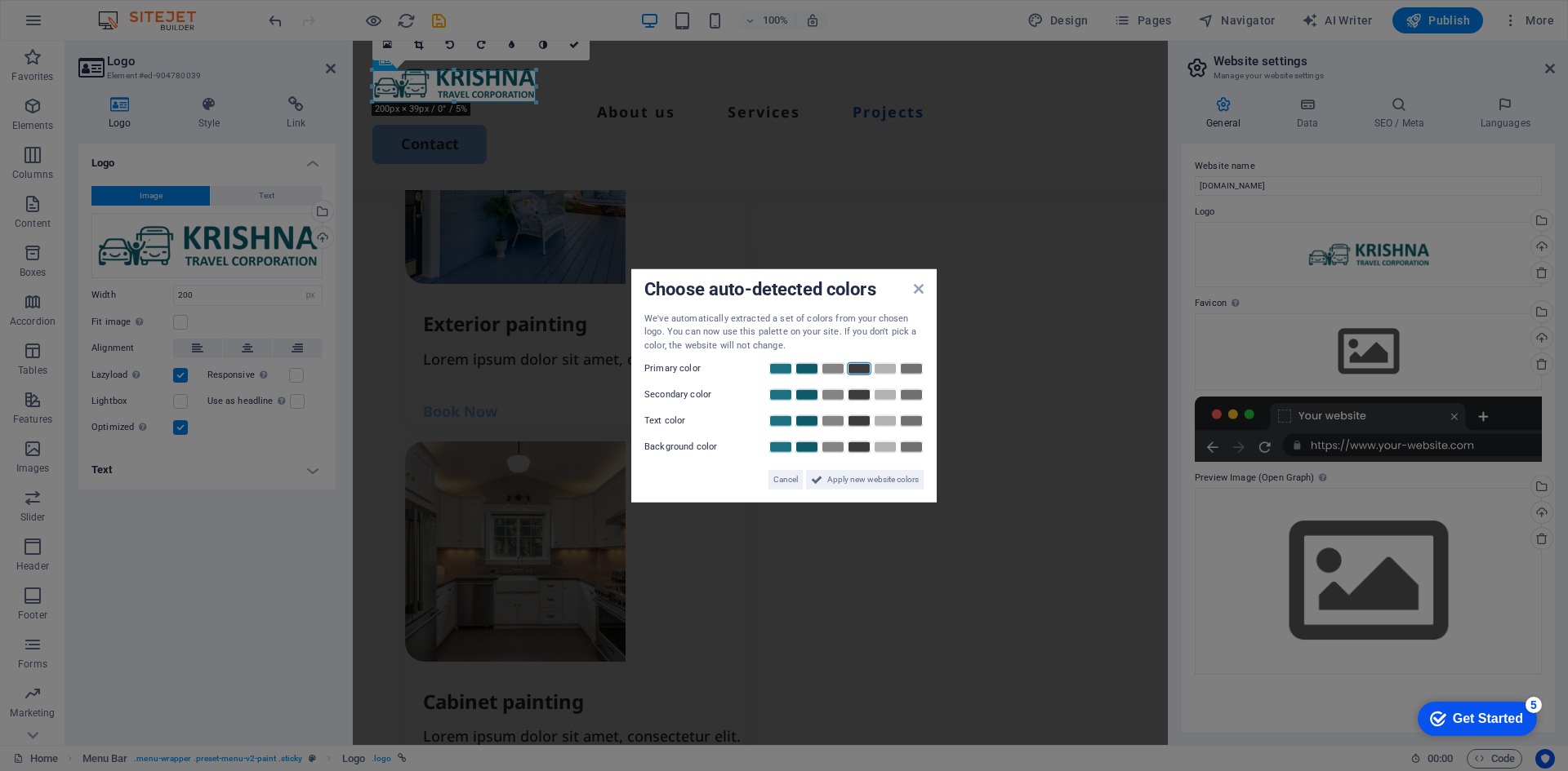
click at [861, 371] on link at bounding box center [859, 369] width 25 height 13
click at [918, 292] on icon at bounding box center [919, 288] width 10 height 13
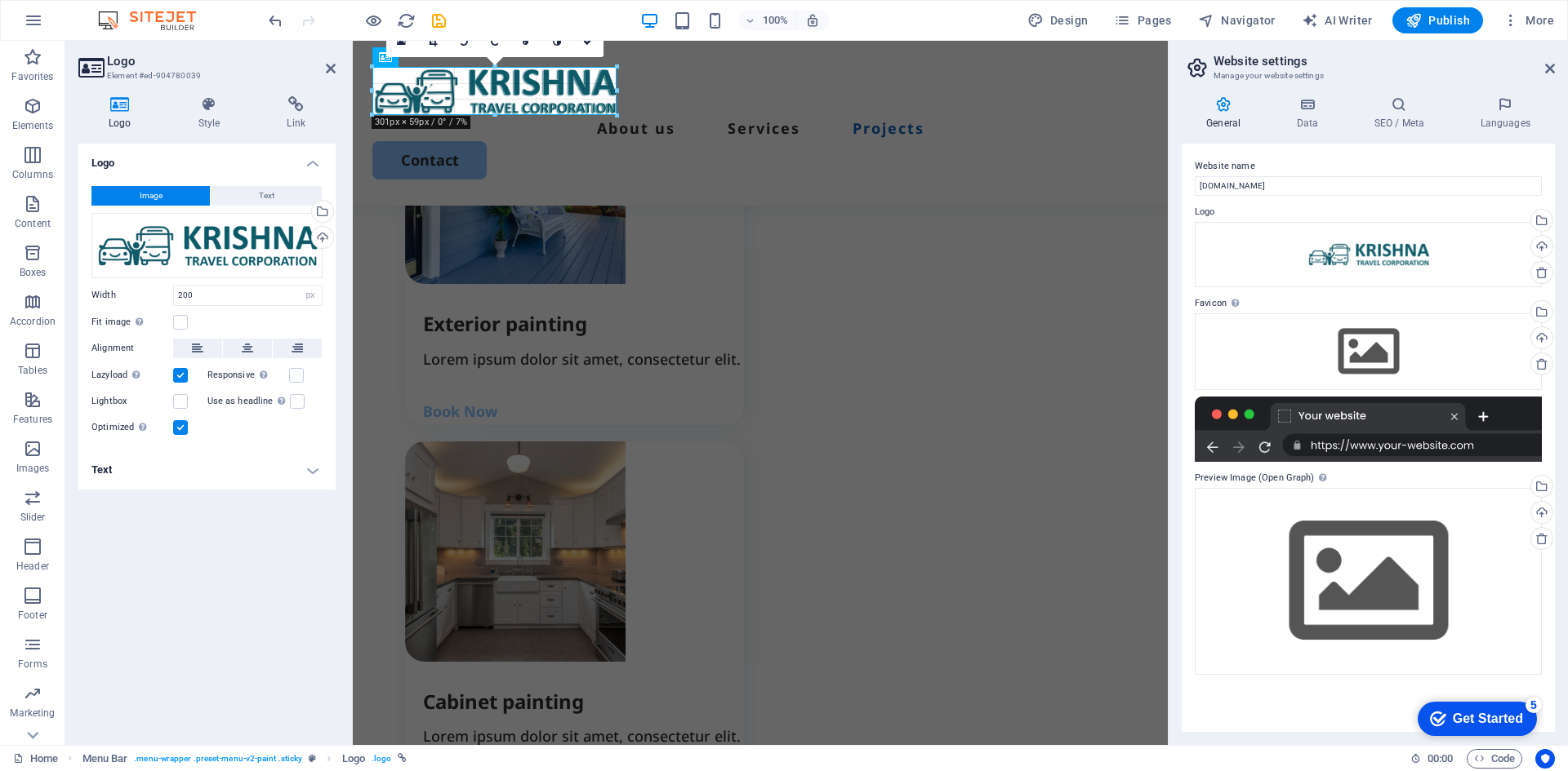
drag, startPoint x: 535, startPoint y: 101, endPoint x: 555, endPoint y: 115, distance: 24.4
type input "299"
click at [721, 119] on div "About us Services Projects Contact" at bounding box center [760, 123] width 815 height 165
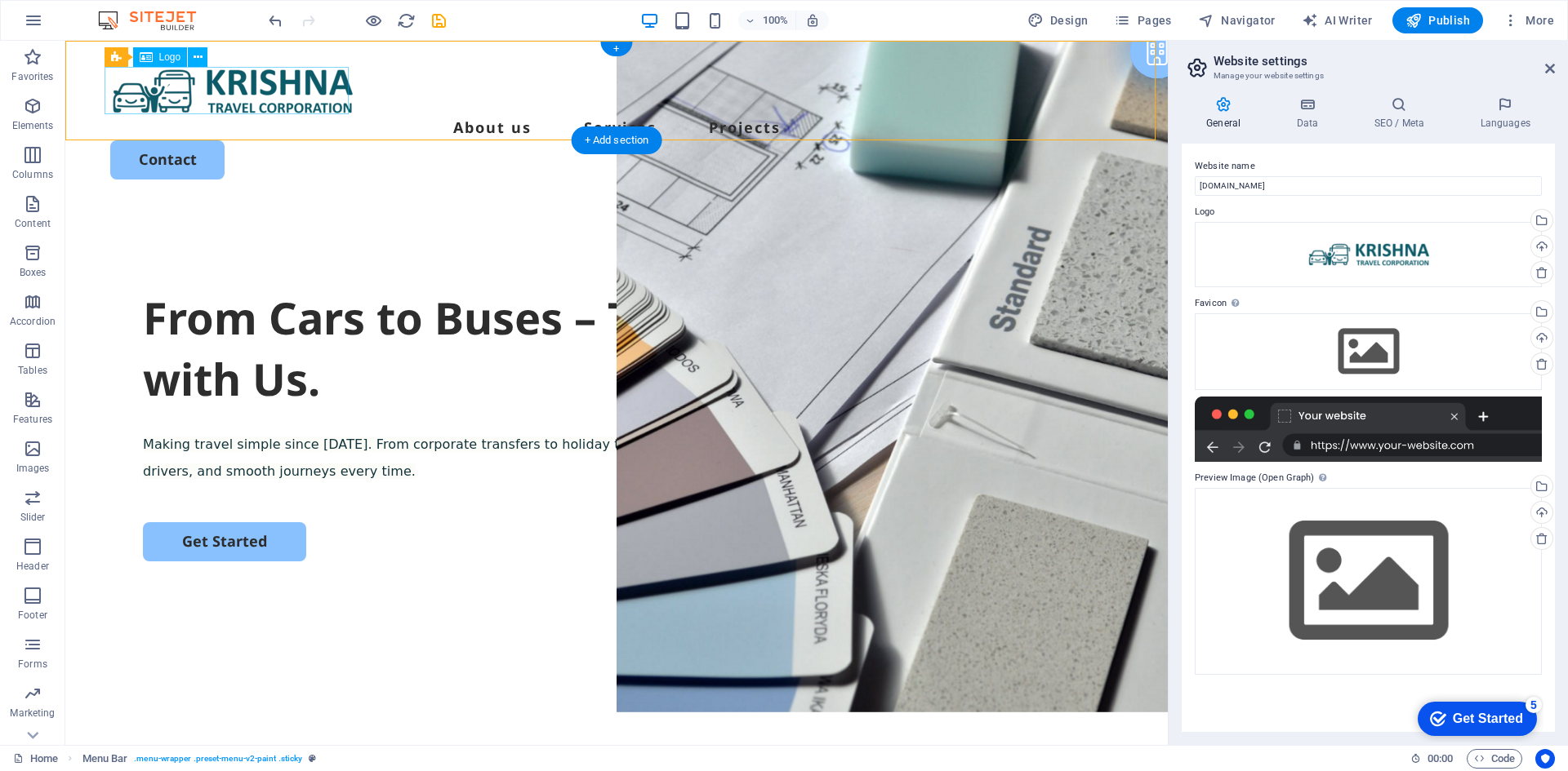
click at [267, 88] on div at bounding box center [617, 91] width 1012 height 47
click at [265, 94] on div at bounding box center [617, 91] width 1012 height 47
select select "px"
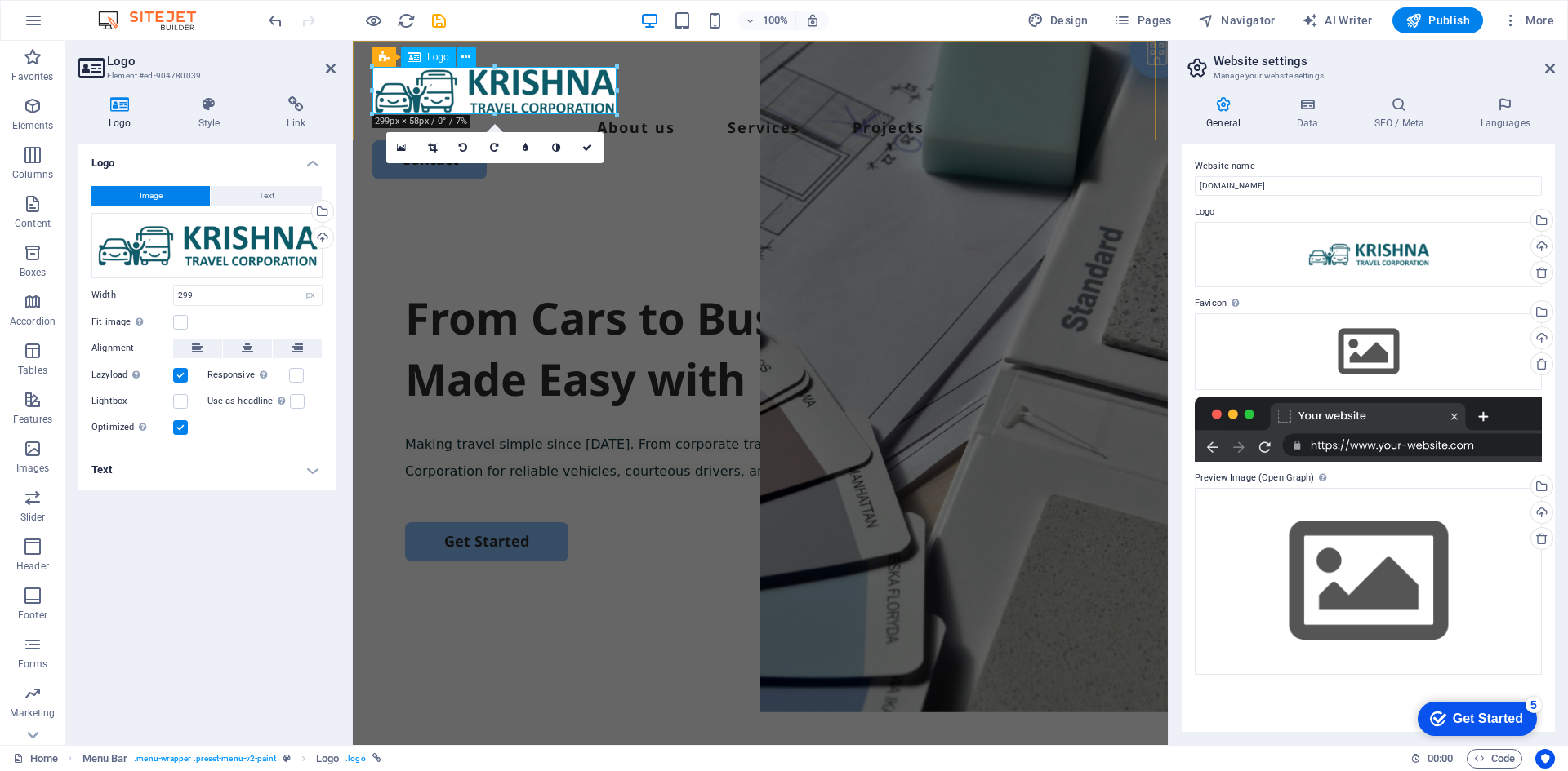
click at [556, 97] on div at bounding box center [760, 91] width 775 height 47
click at [494, 79] on div at bounding box center [760, 91] width 775 height 47
click at [495, 83] on div at bounding box center [760, 91] width 775 height 47
click at [242, 235] on div "Drag files here, click to choose files or select files from Files or our free s…" at bounding box center [207, 246] width 231 height 65
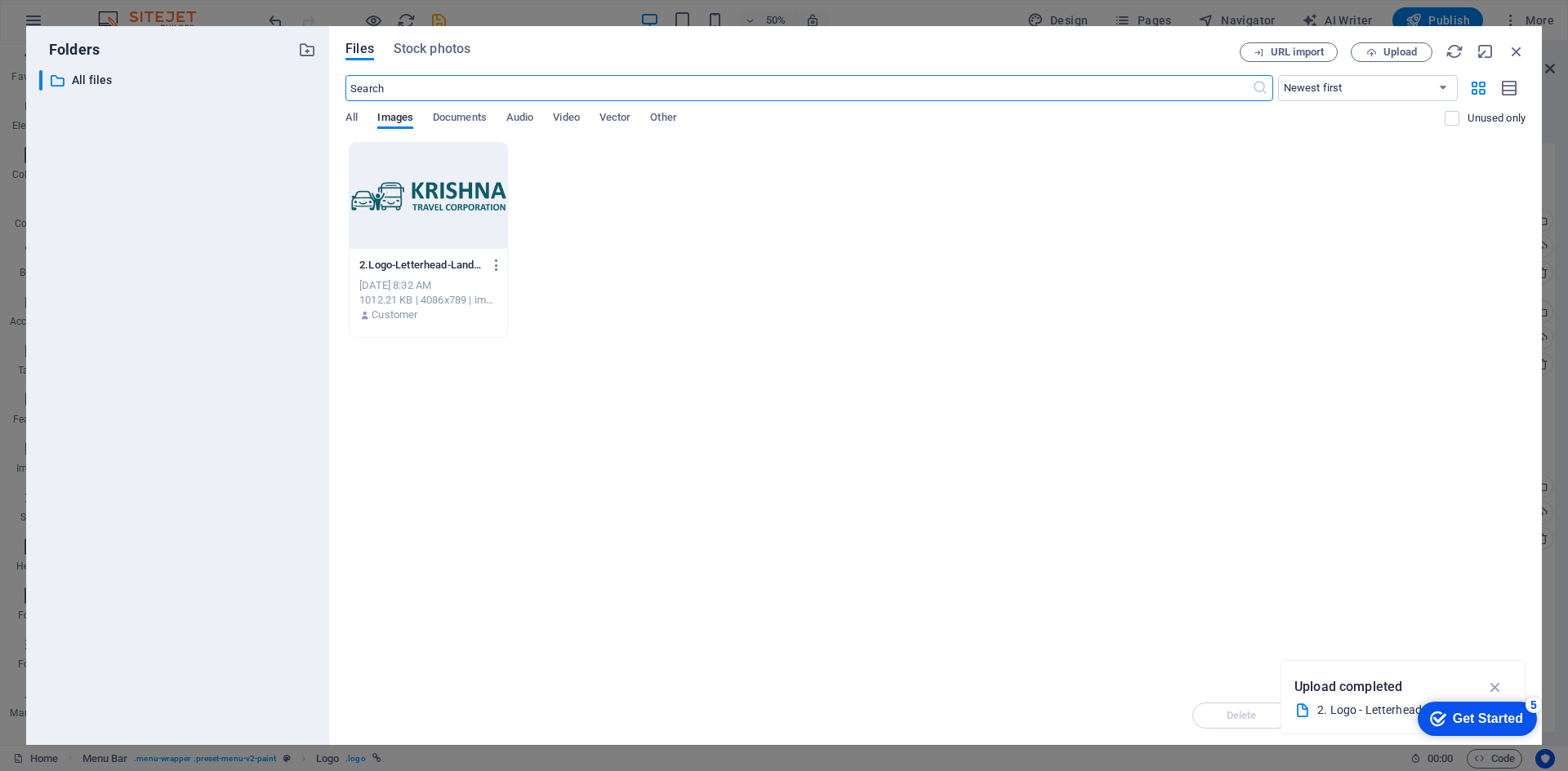
click at [428, 210] on div at bounding box center [428, 196] width 157 height 106
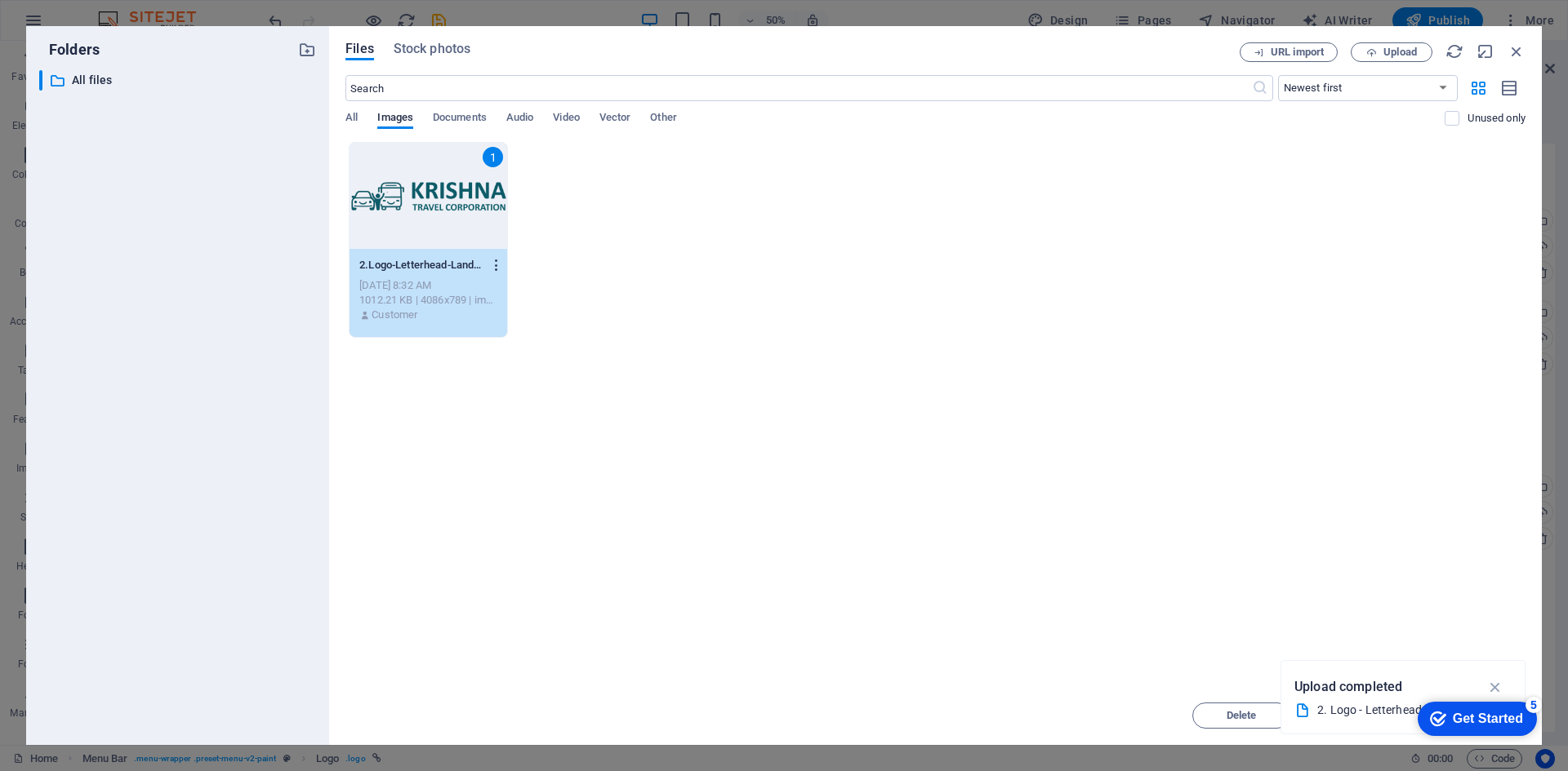
click at [494, 259] on icon "button" at bounding box center [496, 265] width 16 height 15
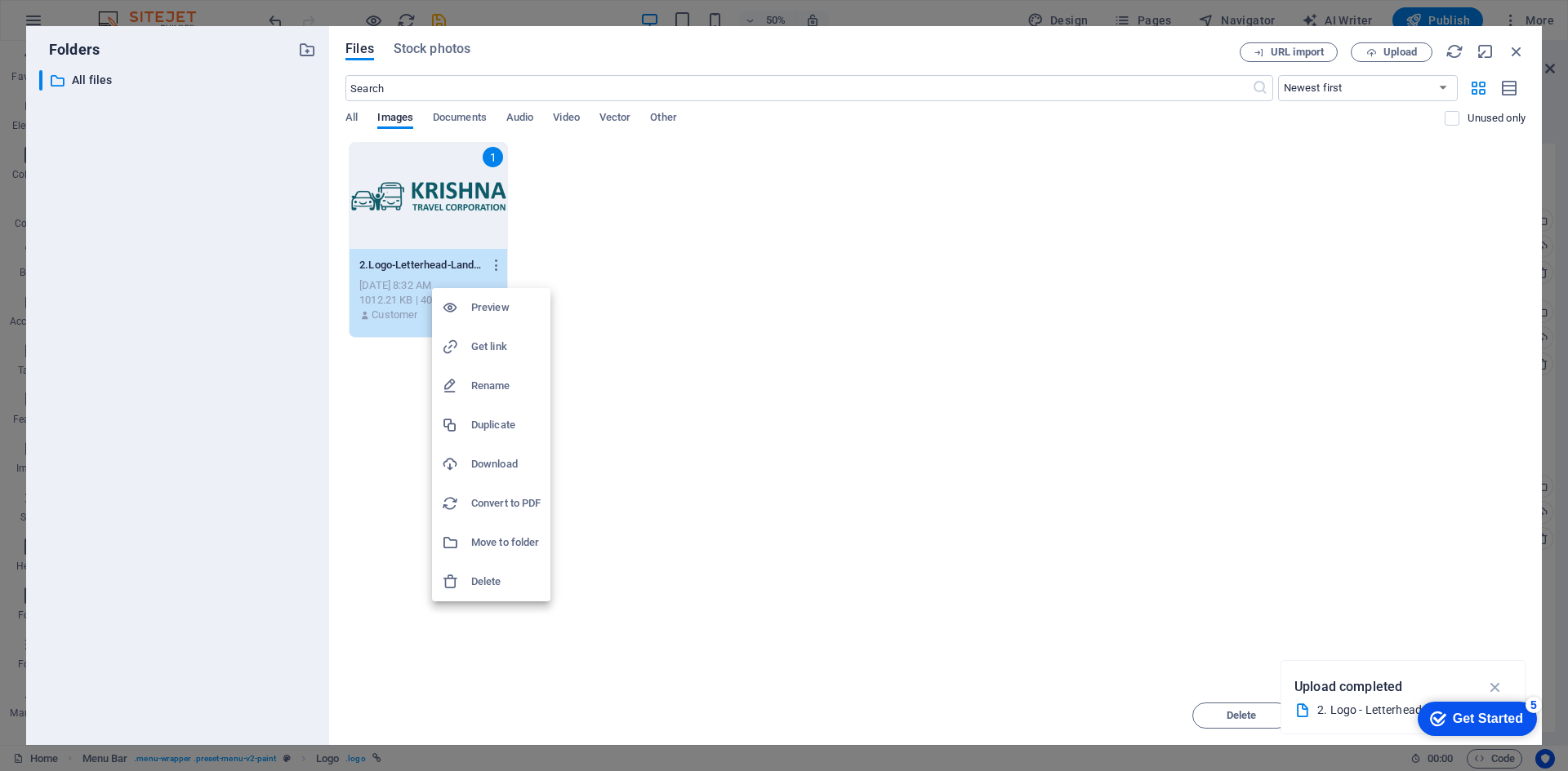
click at [513, 580] on h6 "Delete" at bounding box center [505, 582] width 70 height 20
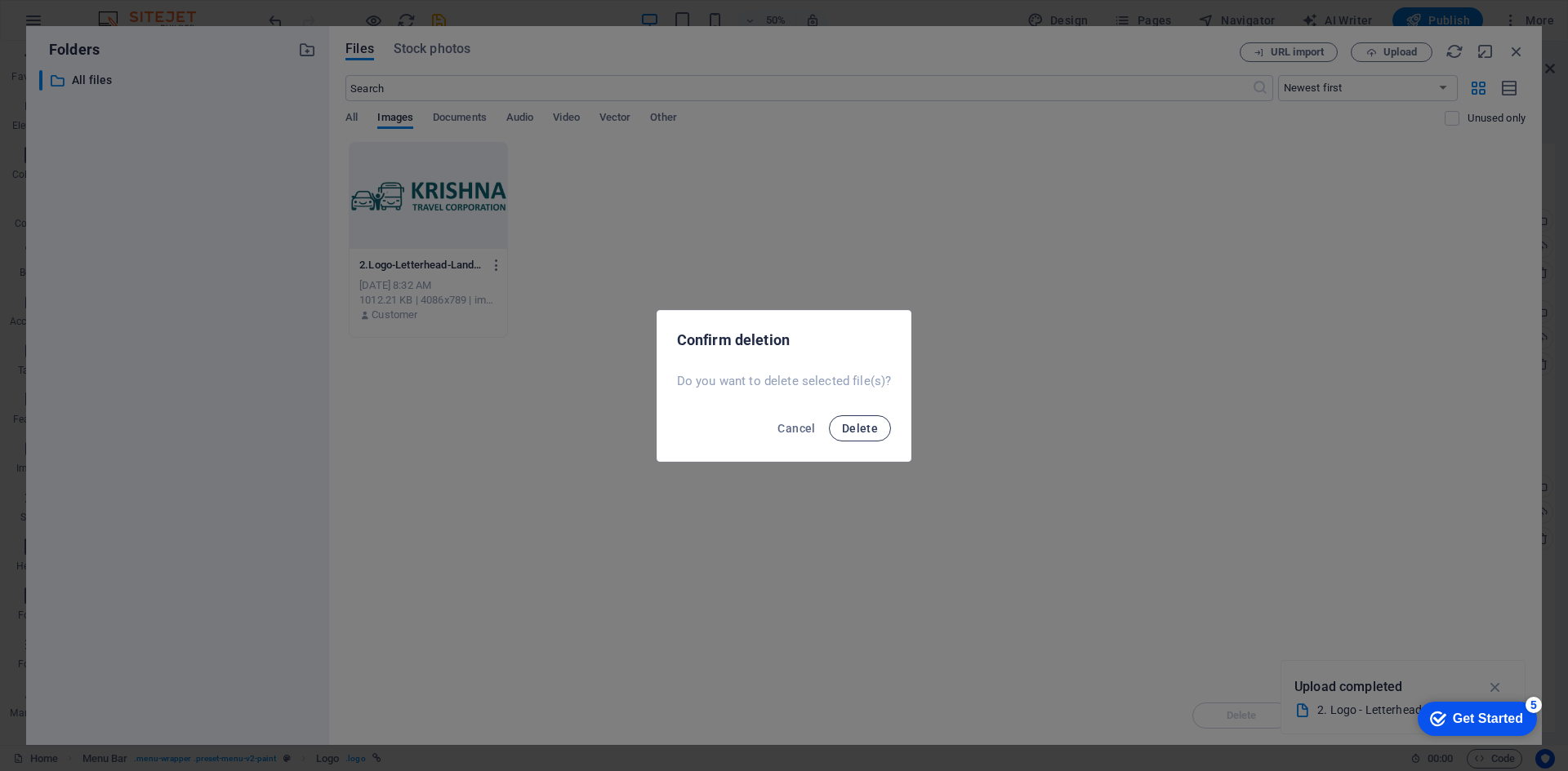
click at [868, 432] on span "Delete" at bounding box center [860, 429] width 36 height 13
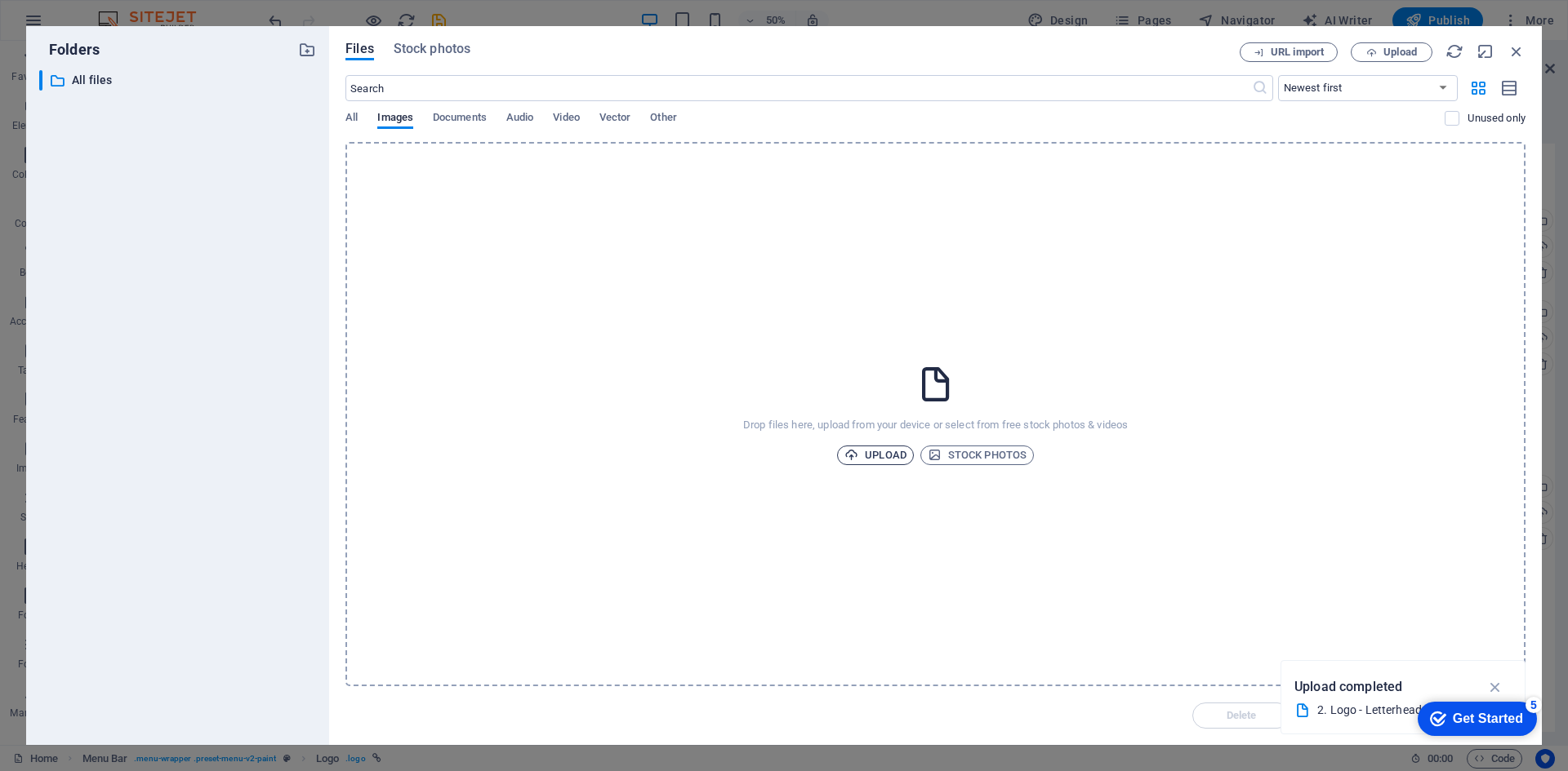
click at [888, 457] on span "Upload" at bounding box center [875, 455] width 62 height 20
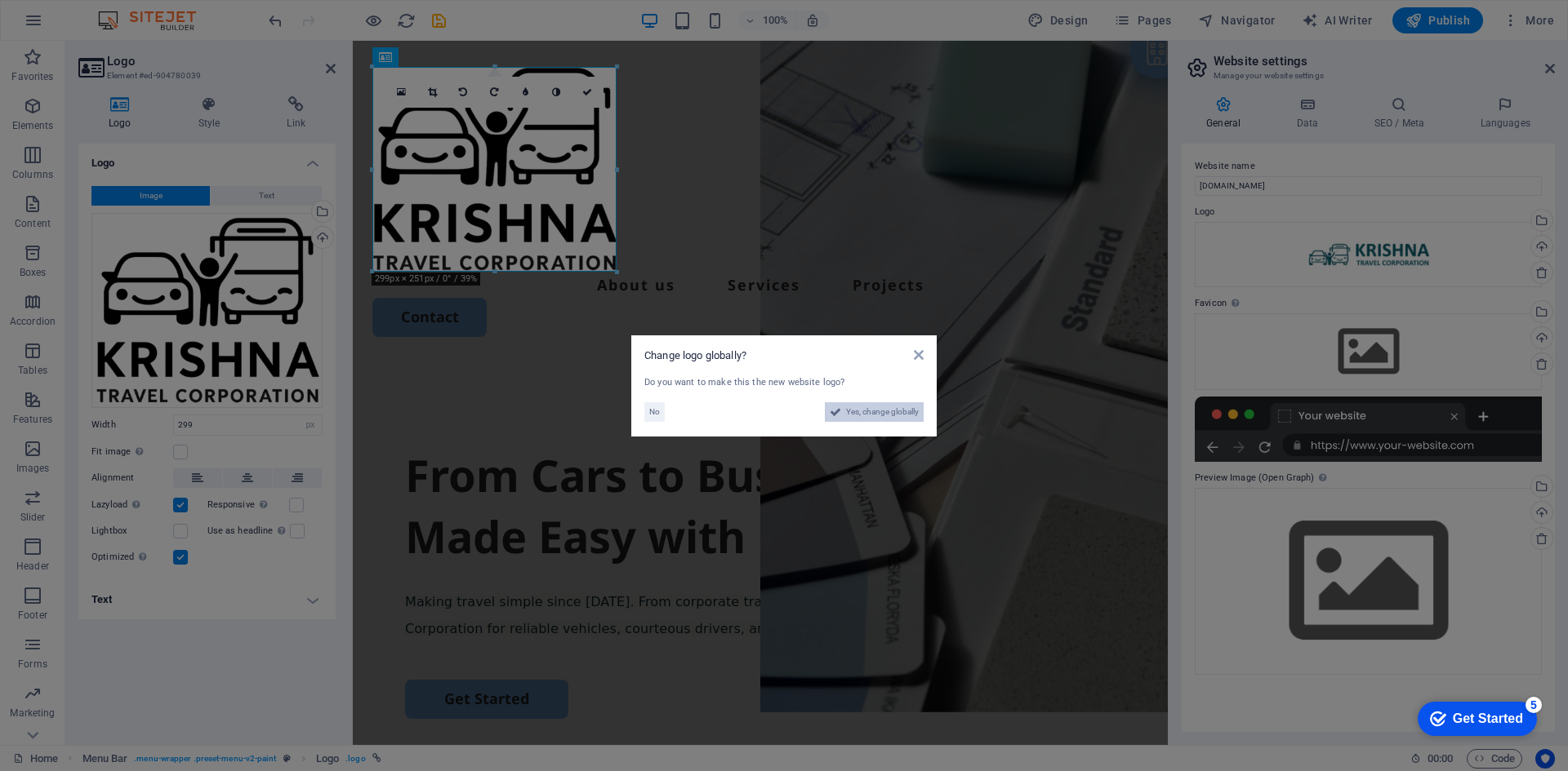
click at [860, 411] on span "Yes, change globally" at bounding box center [882, 413] width 73 height 20
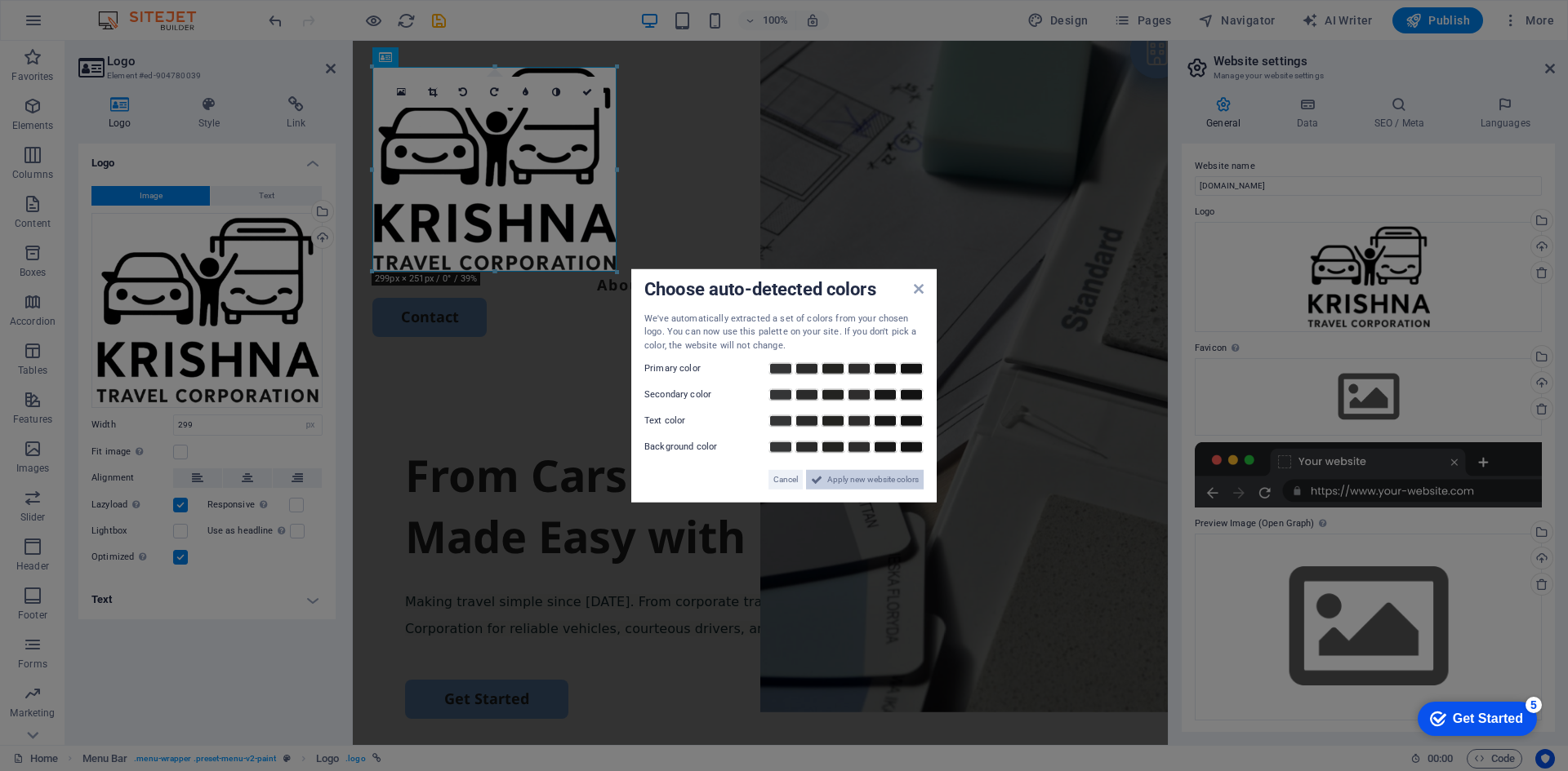
click at [856, 480] on span "Apply new website colors" at bounding box center [873, 480] width 92 height 20
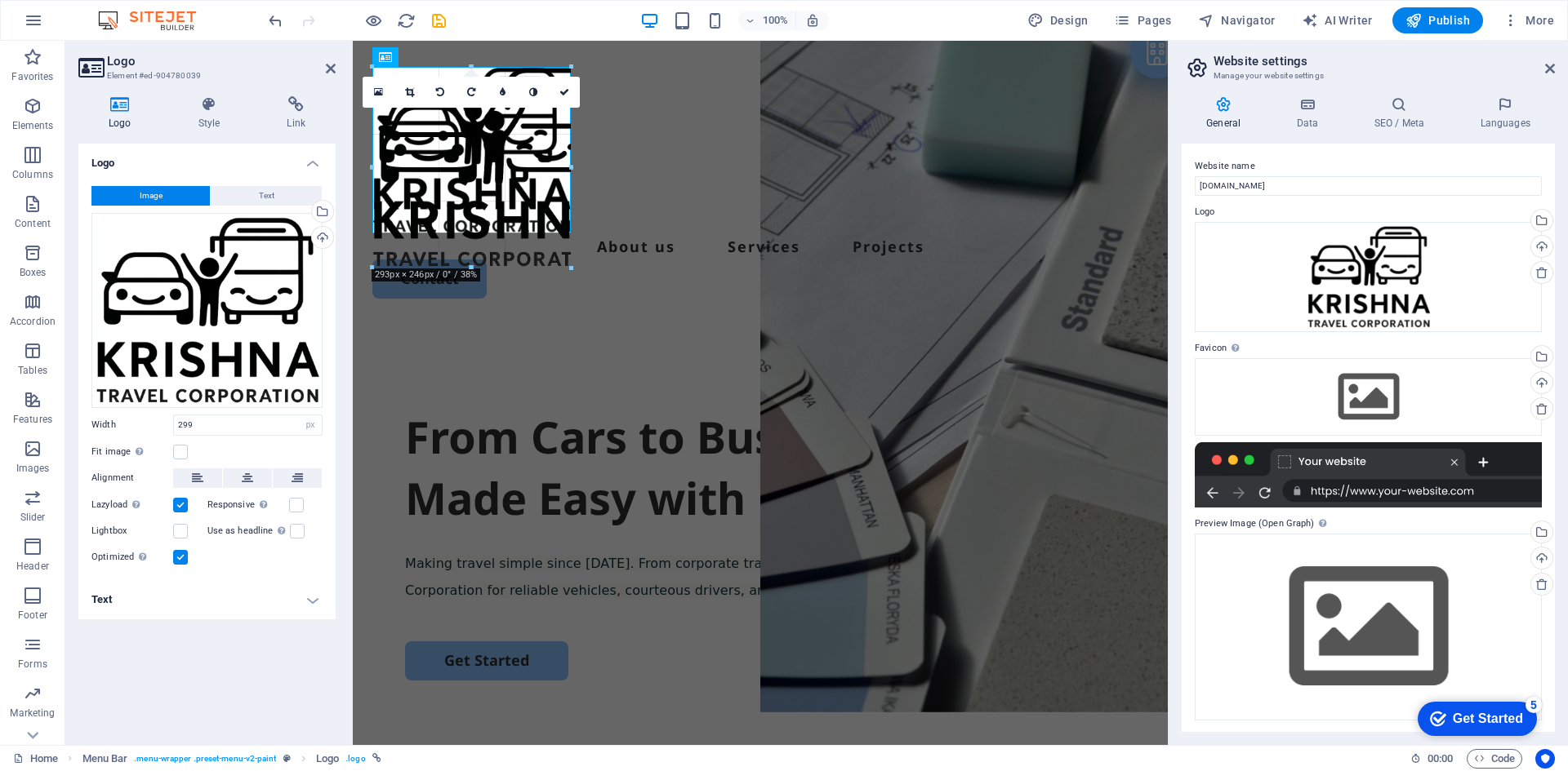
drag, startPoint x: 617, startPoint y: 273, endPoint x: 551, endPoint y: 234, distance: 76.7
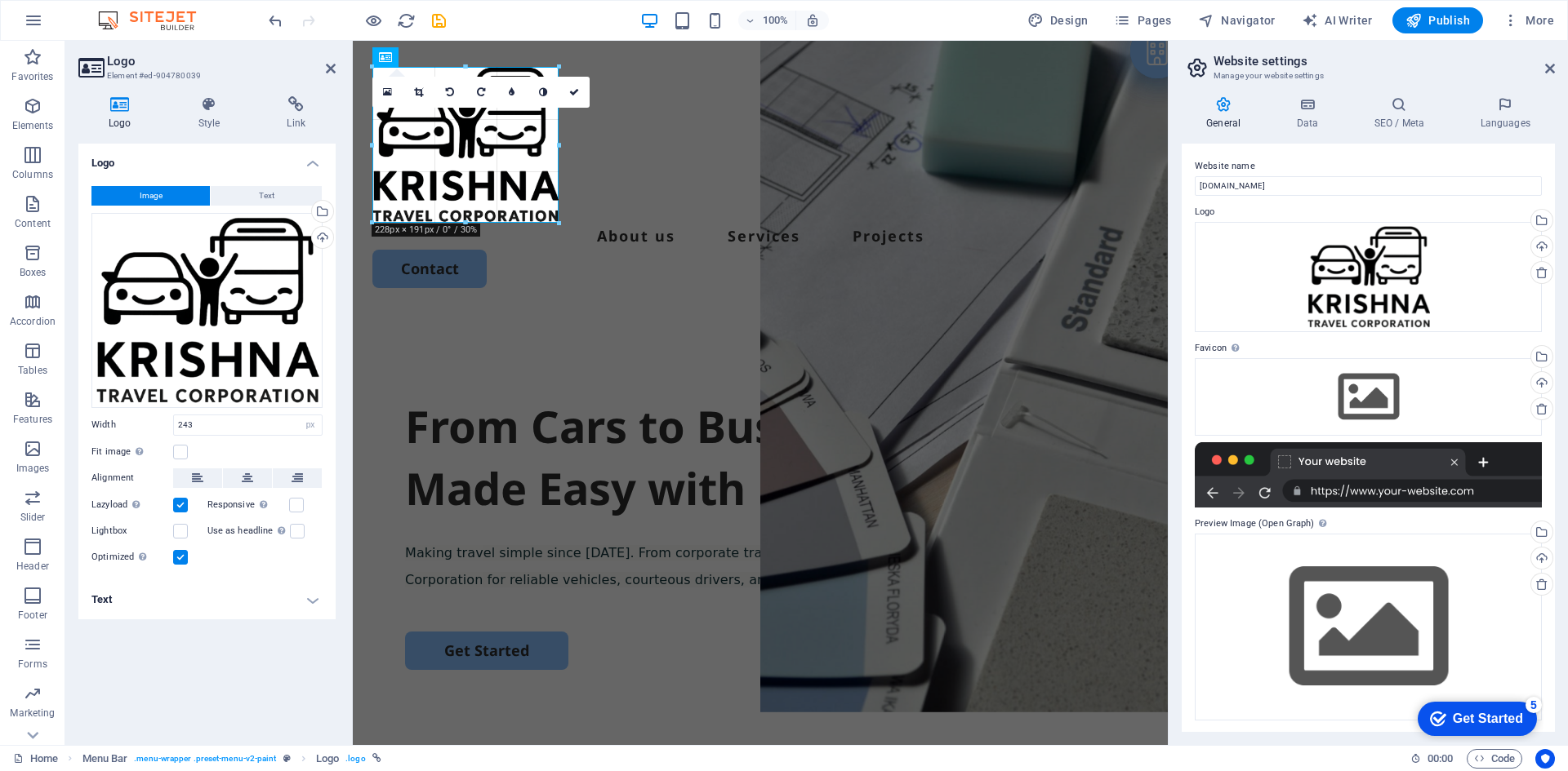
drag, startPoint x: 572, startPoint y: 235, endPoint x: 549, endPoint y: 220, distance: 27.5
type input "228"
click at [658, 193] on div "About us Services Projects Contact" at bounding box center [760, 178] width 815 height 273
select select "header"
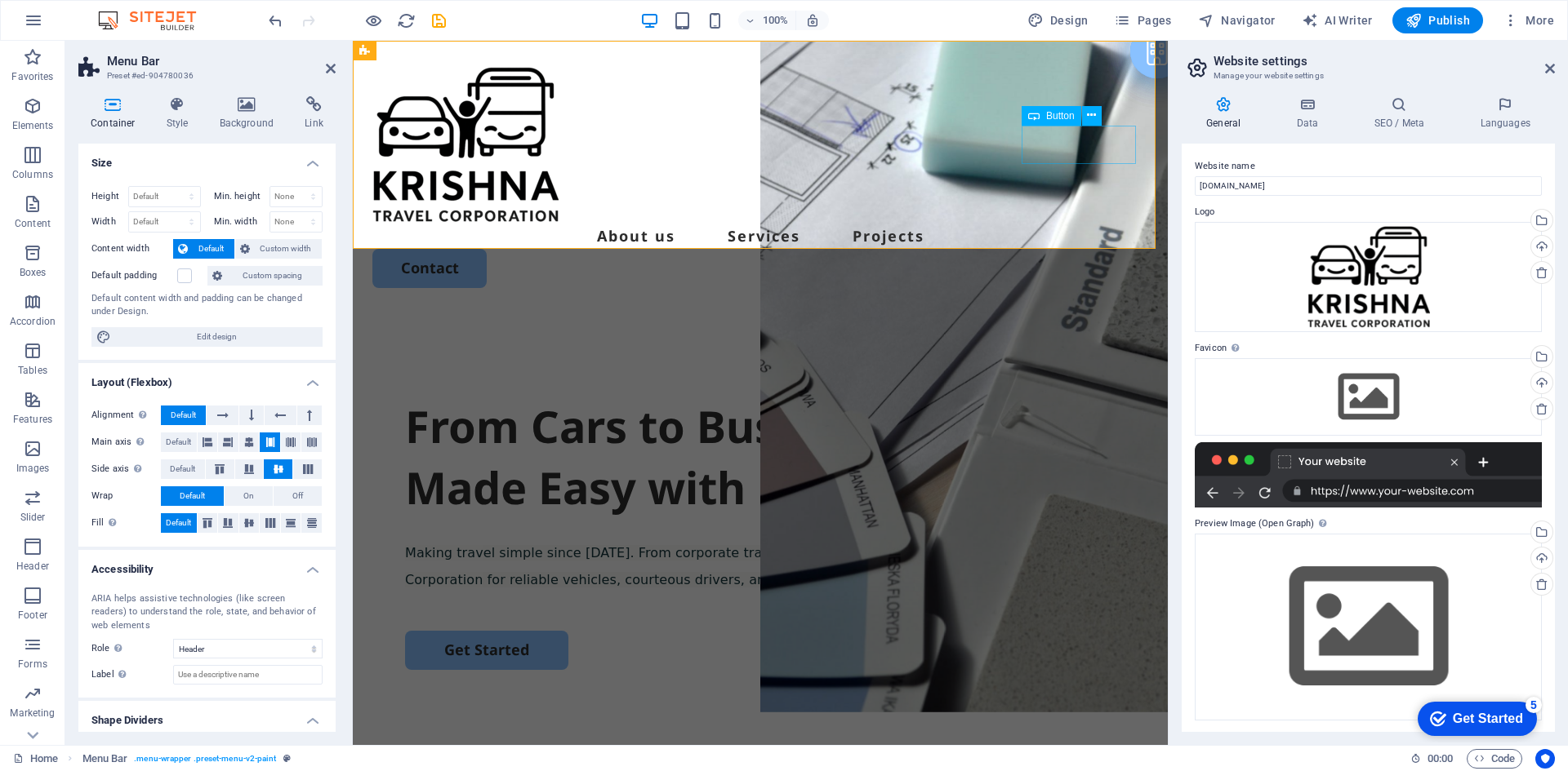
click at [1057, 249] on div "Contact" at bounding box center [760, 268] width 775 height 38
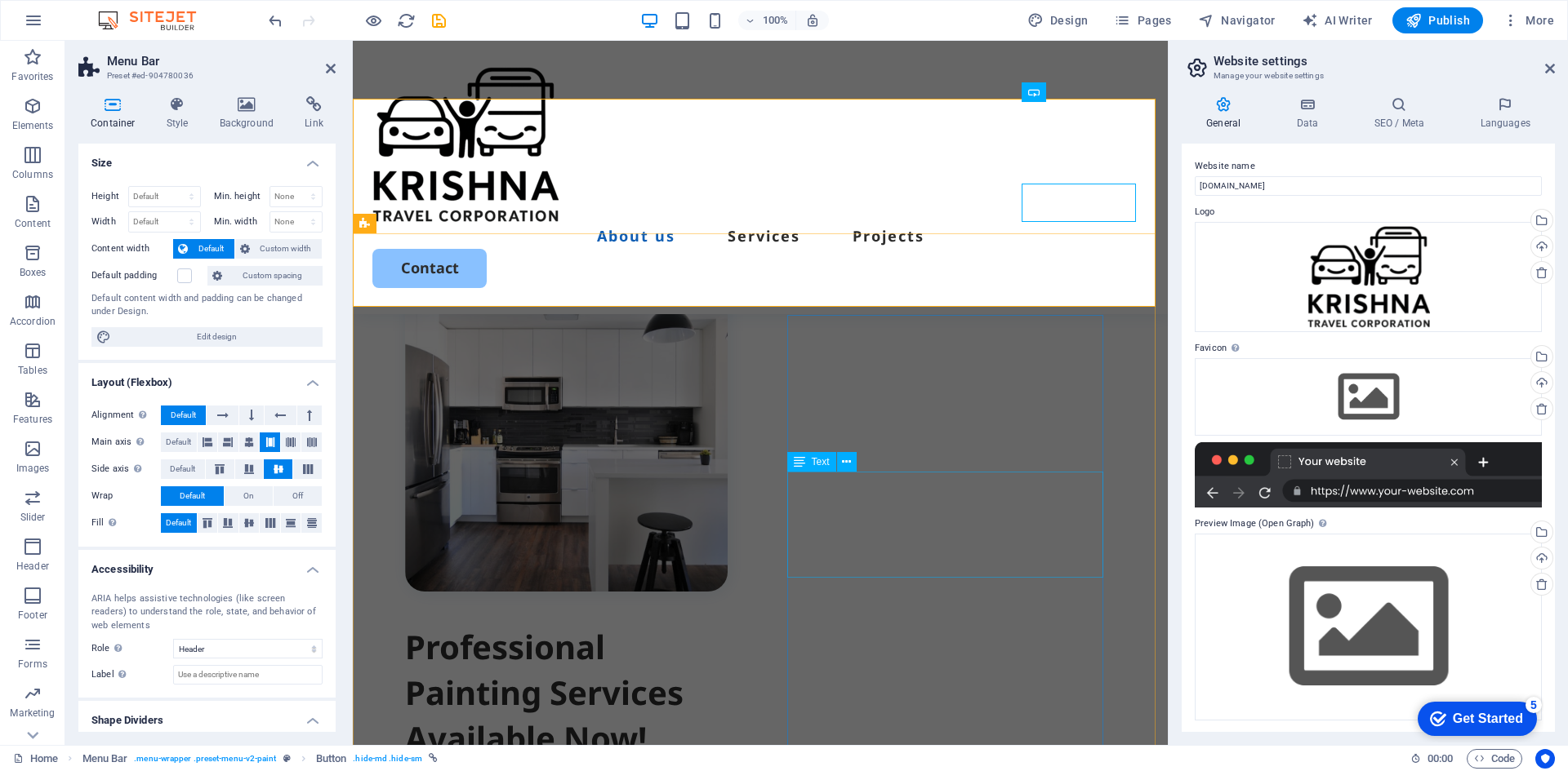
scroll to position [653, 0]
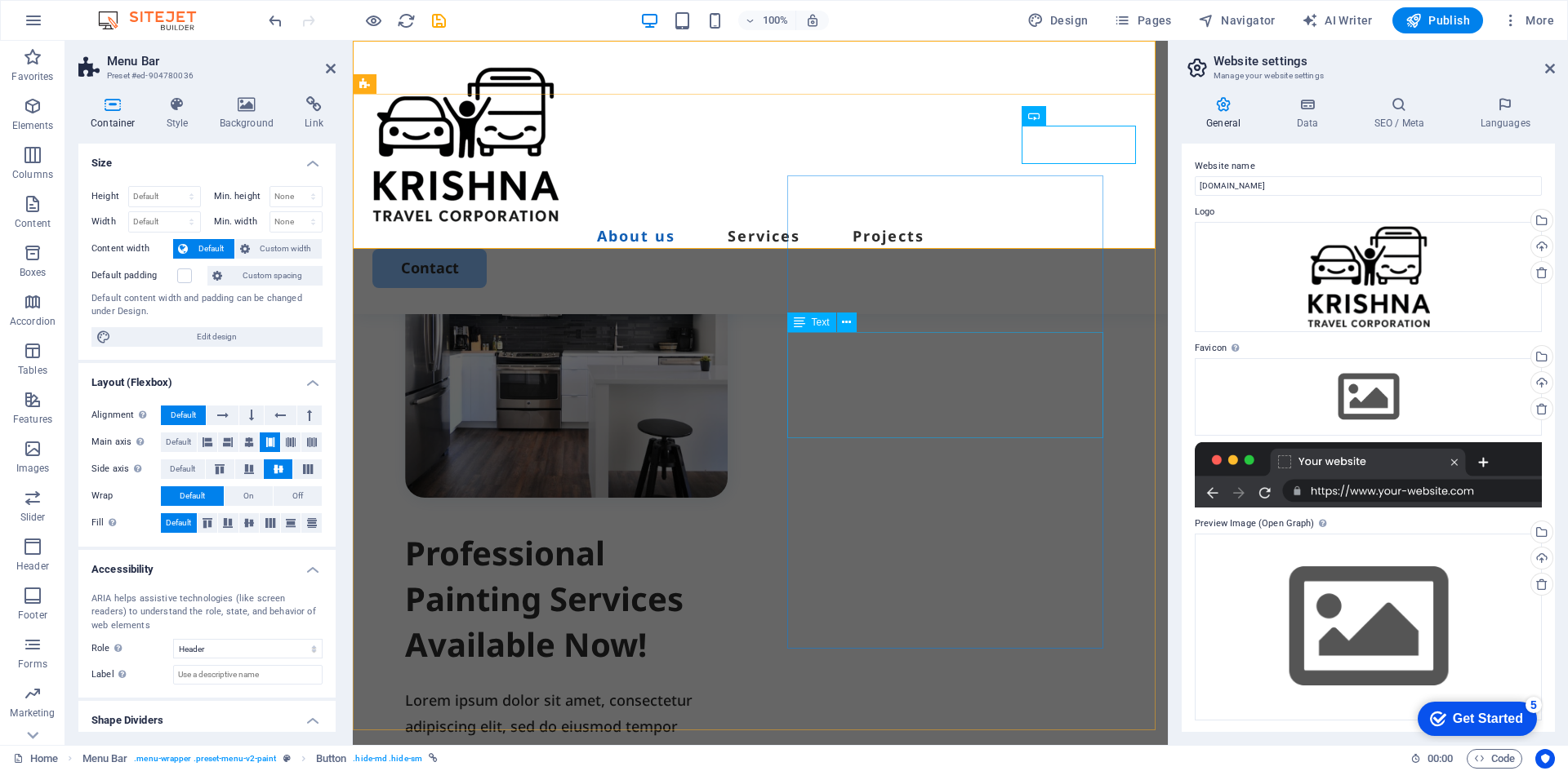
click at [727, 688] on div "Lorem ipsum dolor sit amet, consectetur adipiscing elit, sed do eiusmod tempor …" at bounding box center [567, 741] width 323 height 106
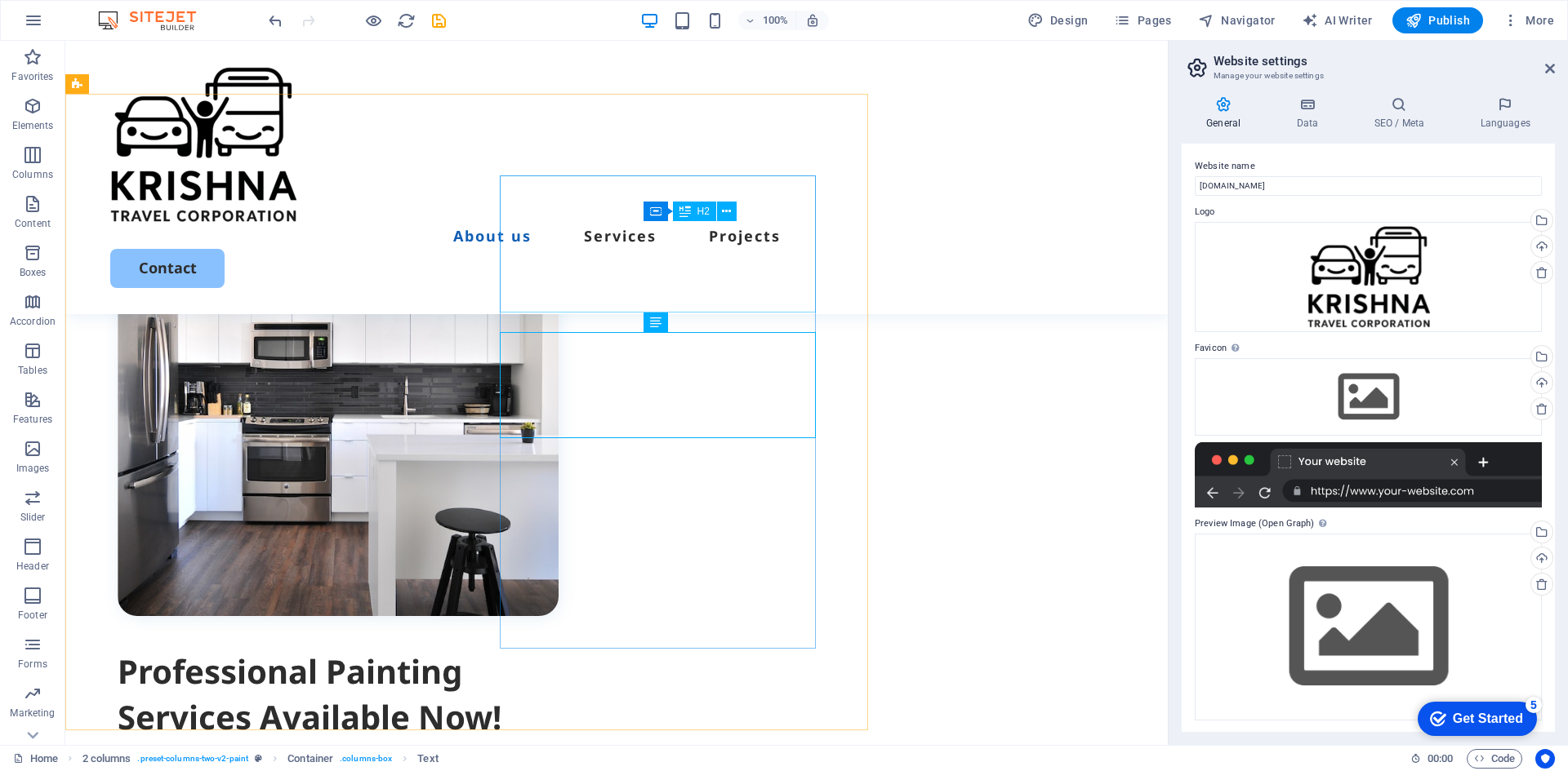
click at [558, 649] on div "Professional Painting Services Available Now!" at bounding box center [338, 695] width 441 height 92
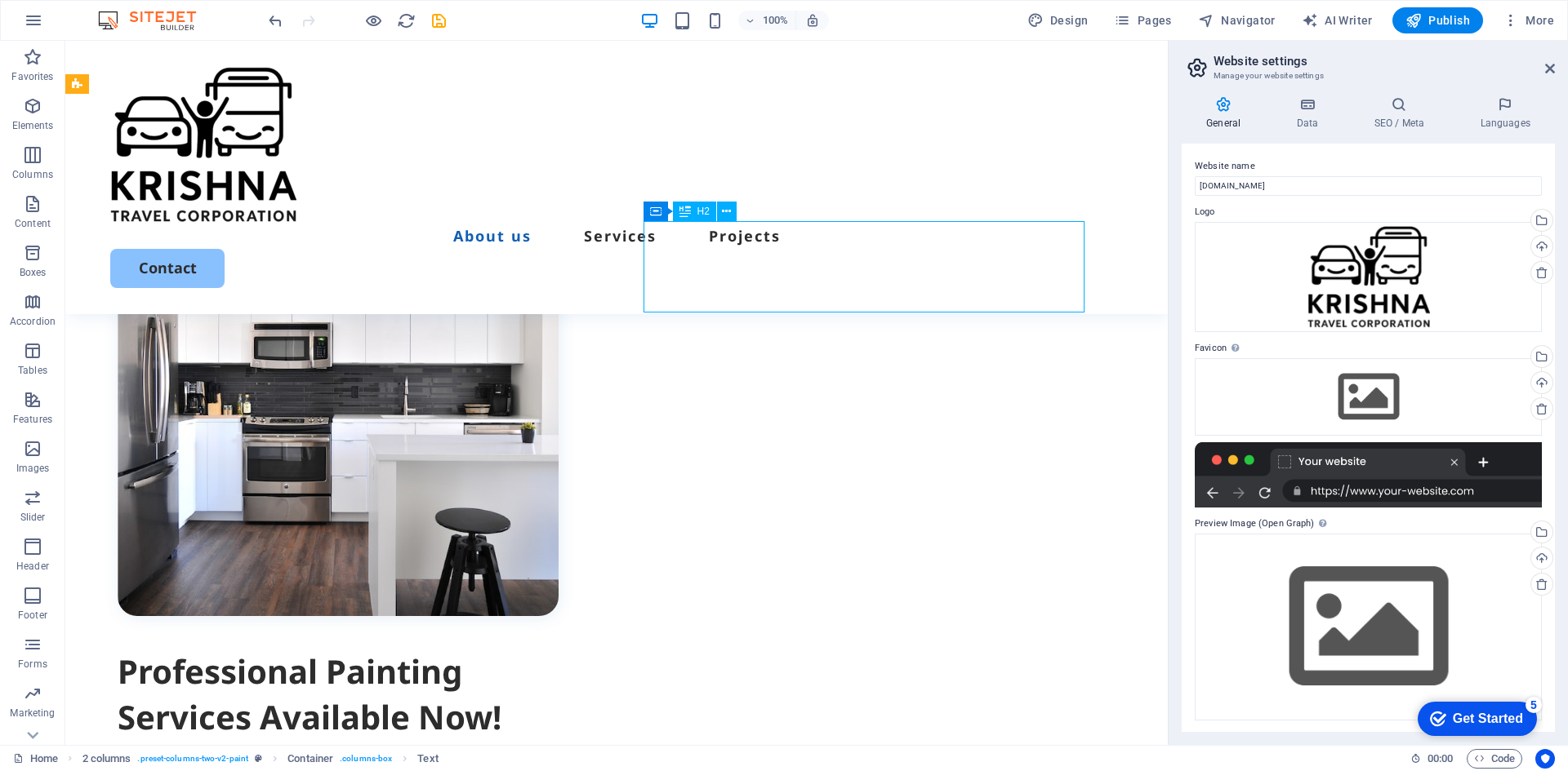
click at [558, 649] on div "Professional Painting Services Available Now!" at bounding box center [338, 695] width 441 height 92
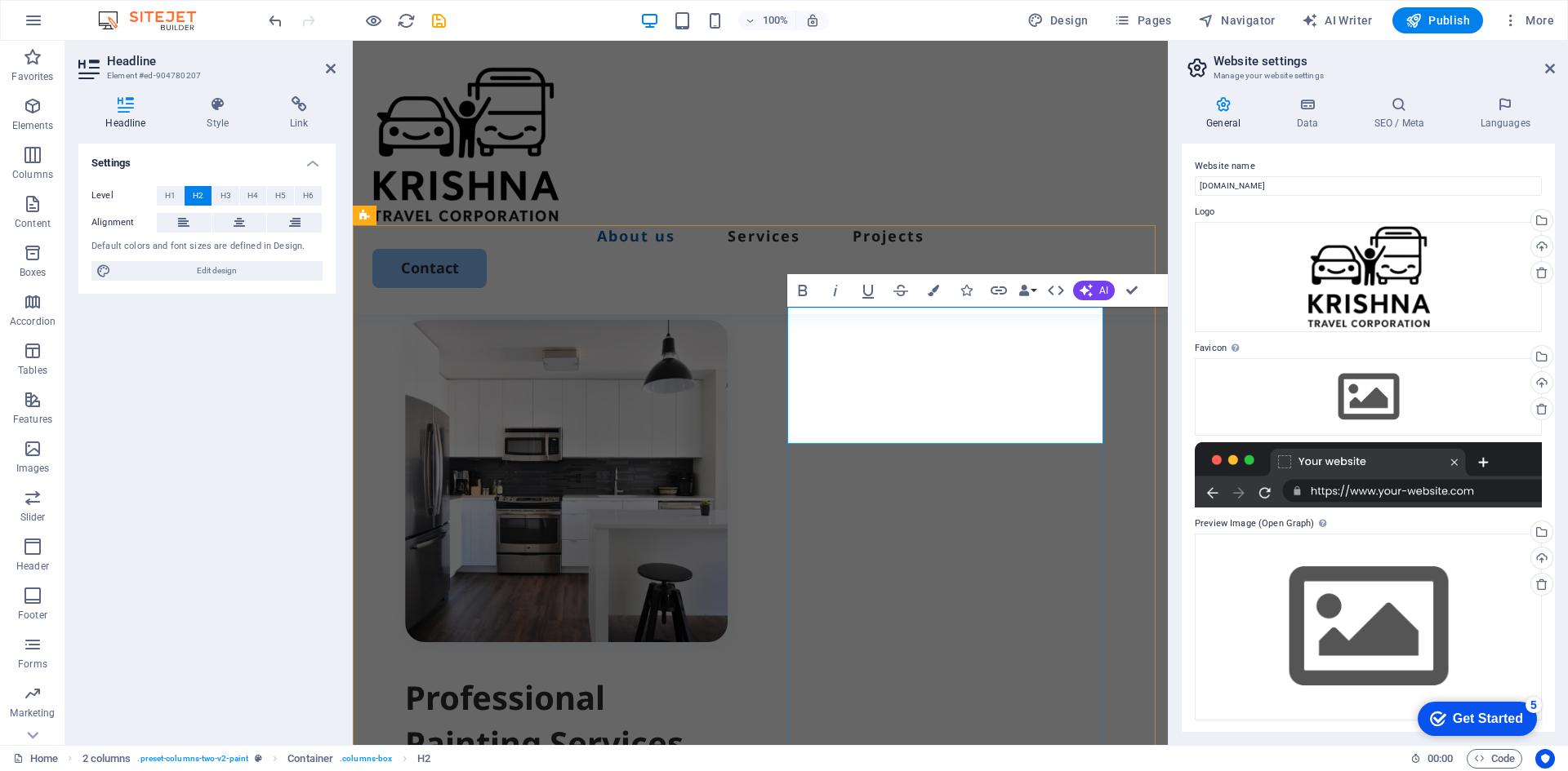
scroll to position [489, 0]
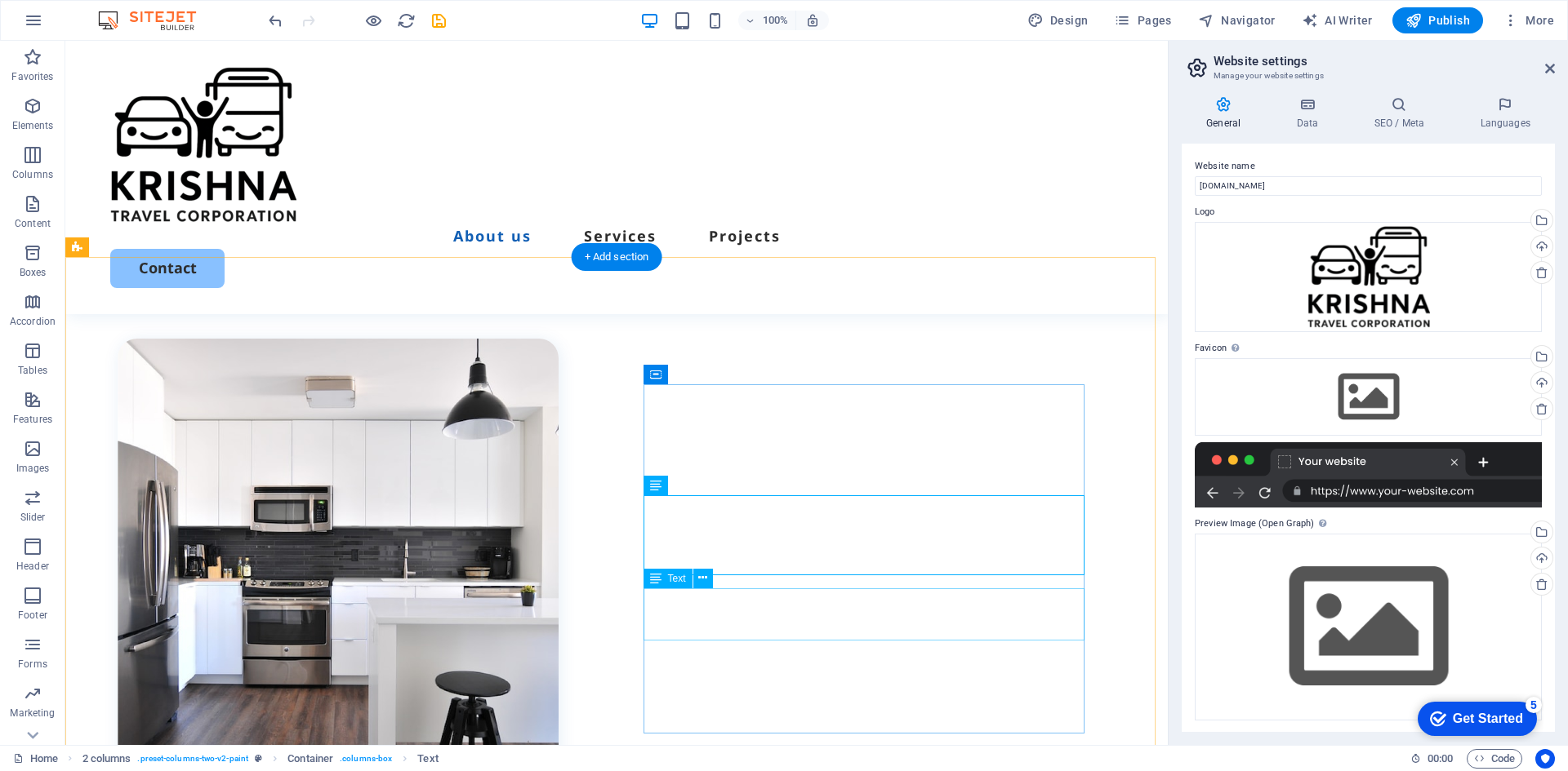
scroll to position [653, 0]
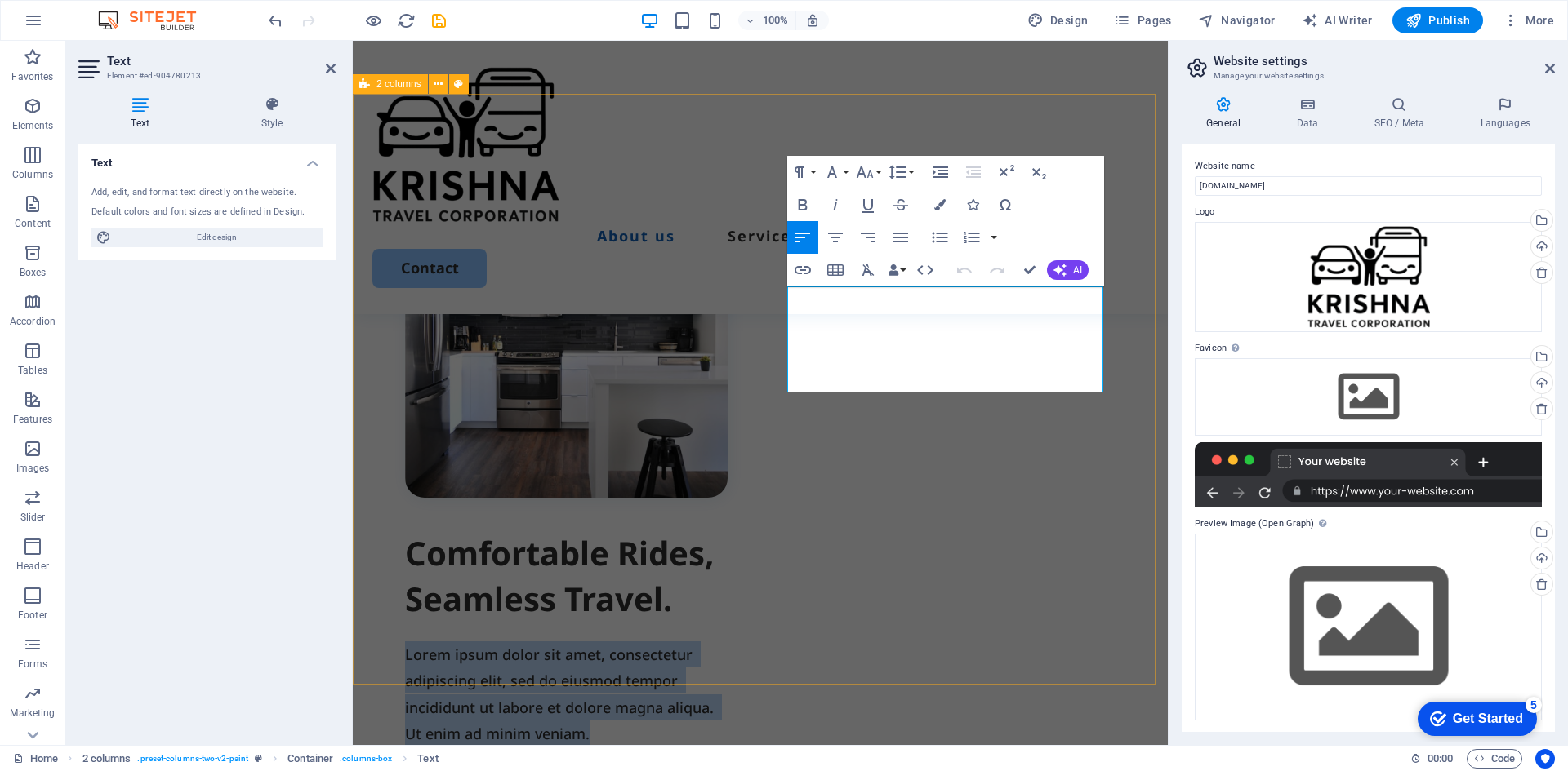
drag, startPoint x: 978, startPoint y: 380, endPoint x: 731, endPoint y: 293, distance: 261.9
click at [731, 293] on div "Comfortable Rides, Seamless Travel. Lorem ipsum dolor sit amet, consectetur adi…" at bounding box center [760, 567] width 815 height 946
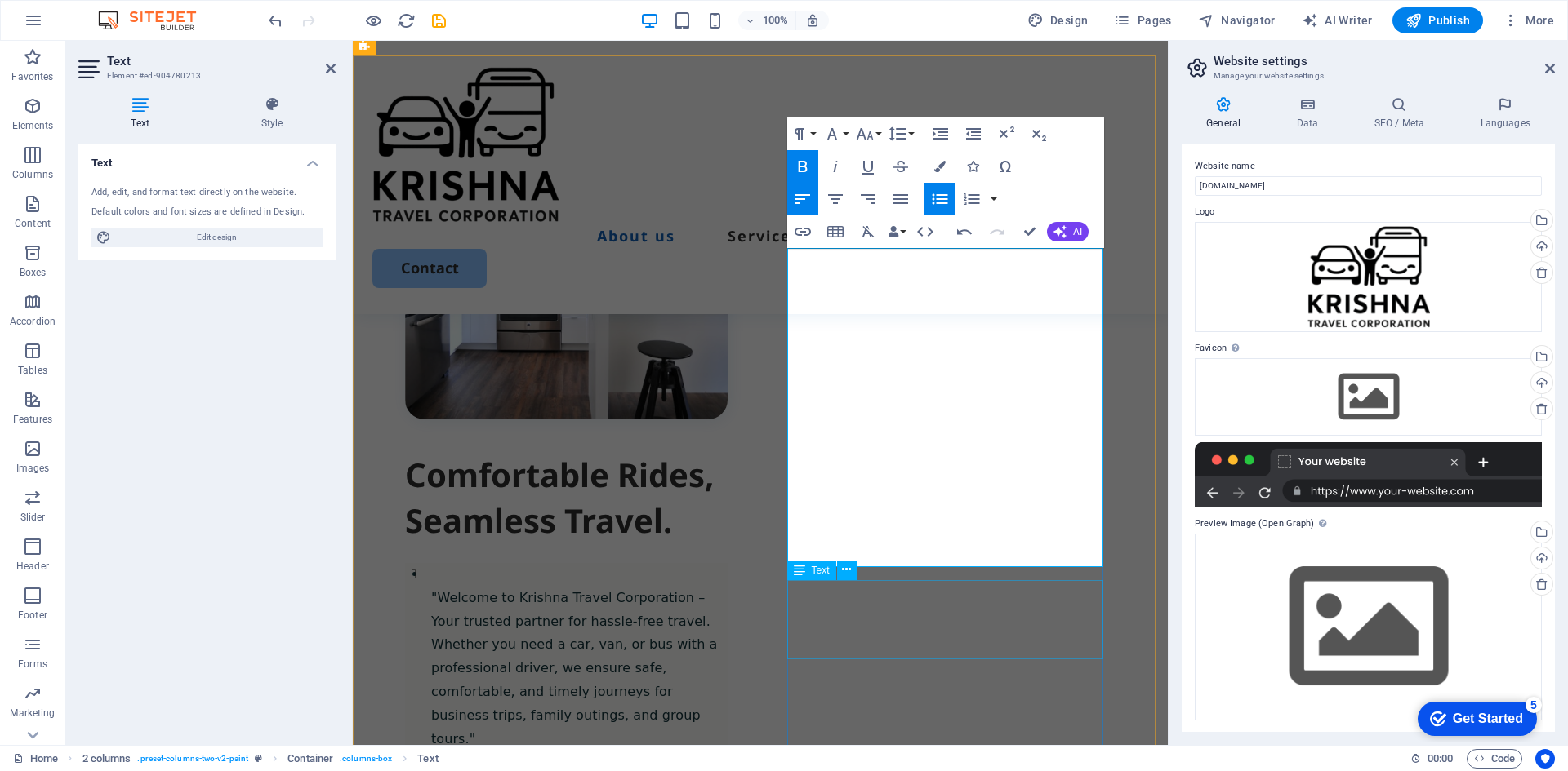
scroll to position [734, 0]
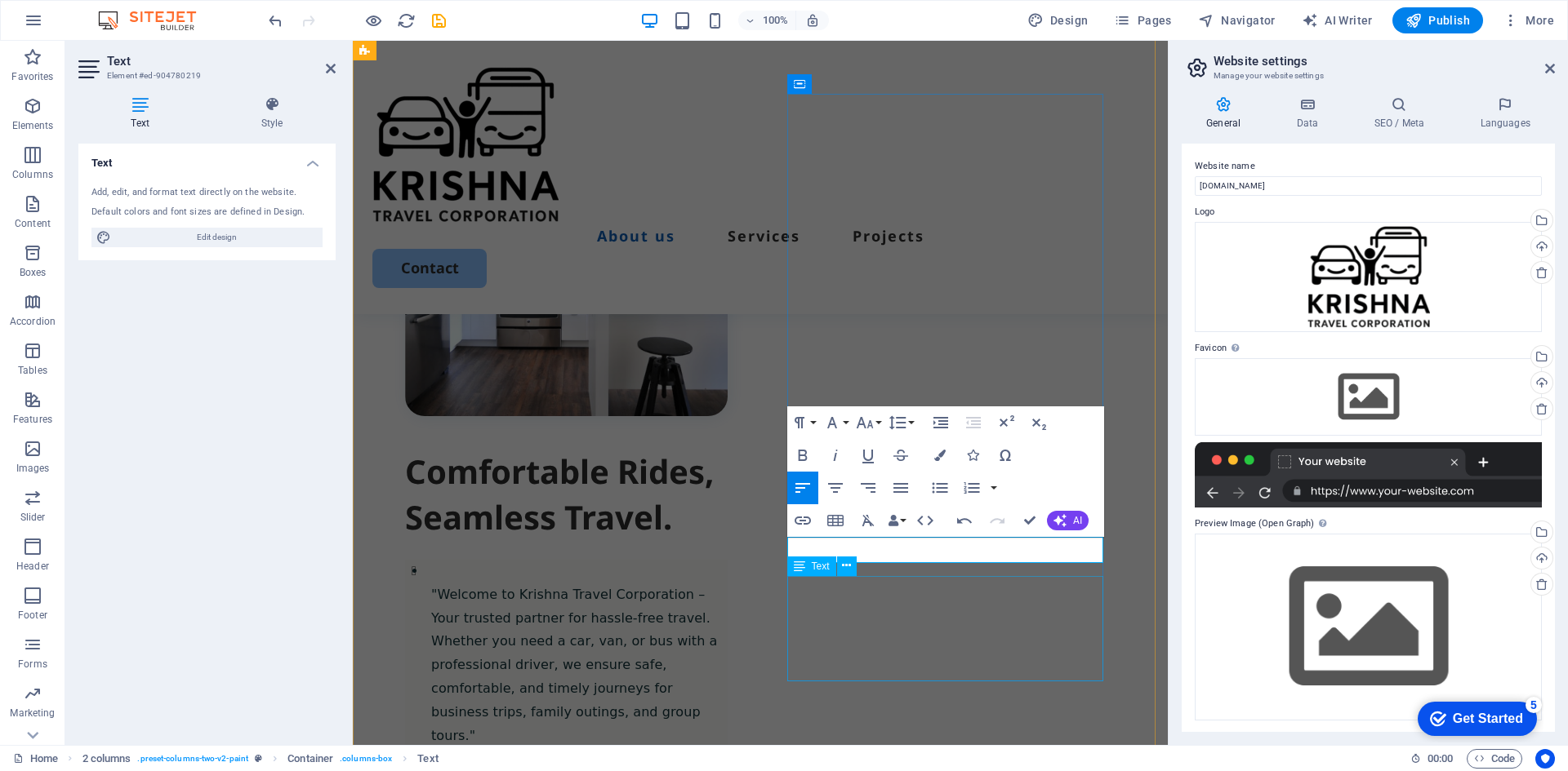
click at [865, 598] on div "Container H1 Container Container Menu Bar Logo Container Container Container Me…" at bounding box center [760, 25] width 815 height 1439
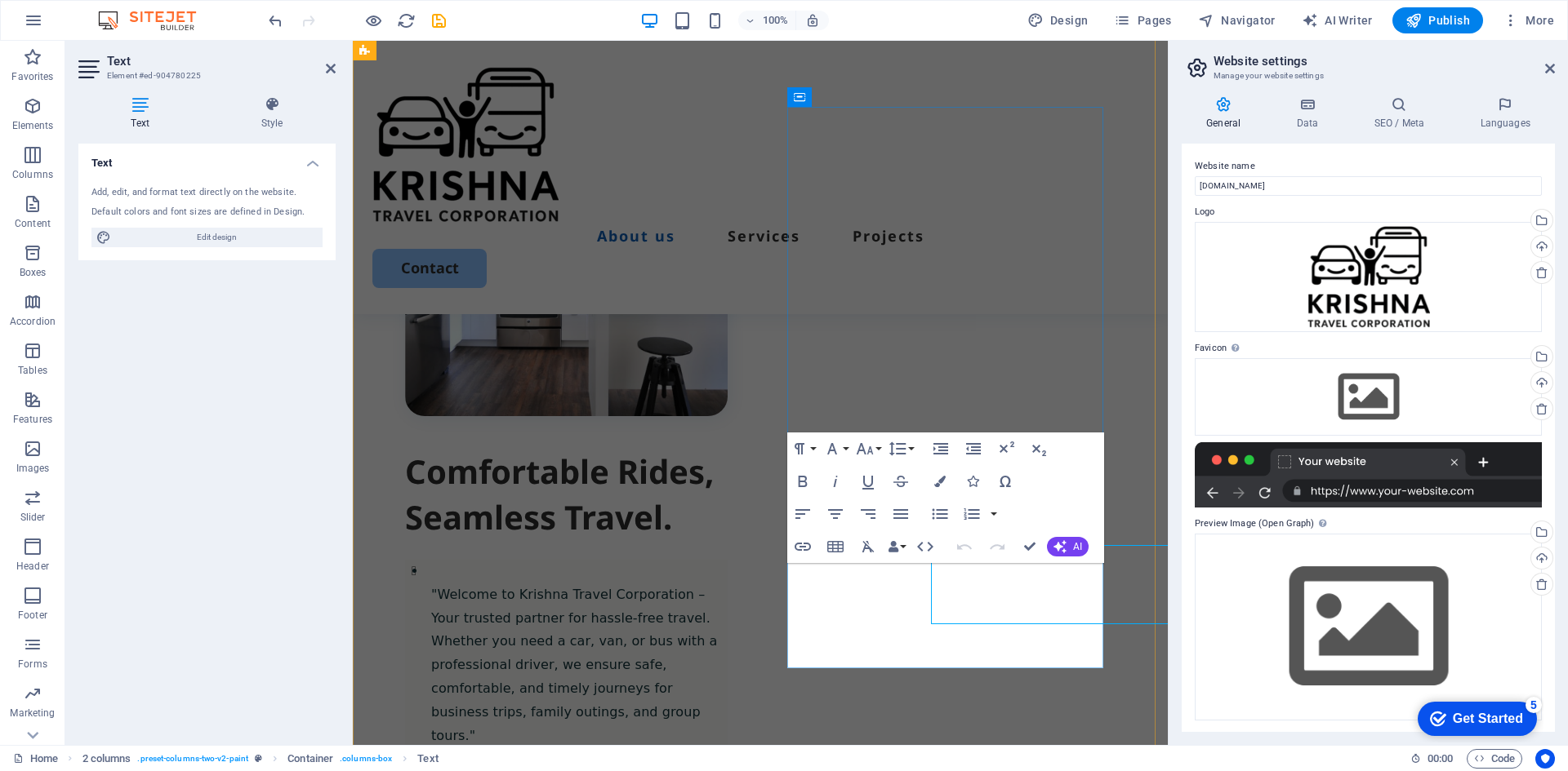
scroll to position [721, 0]
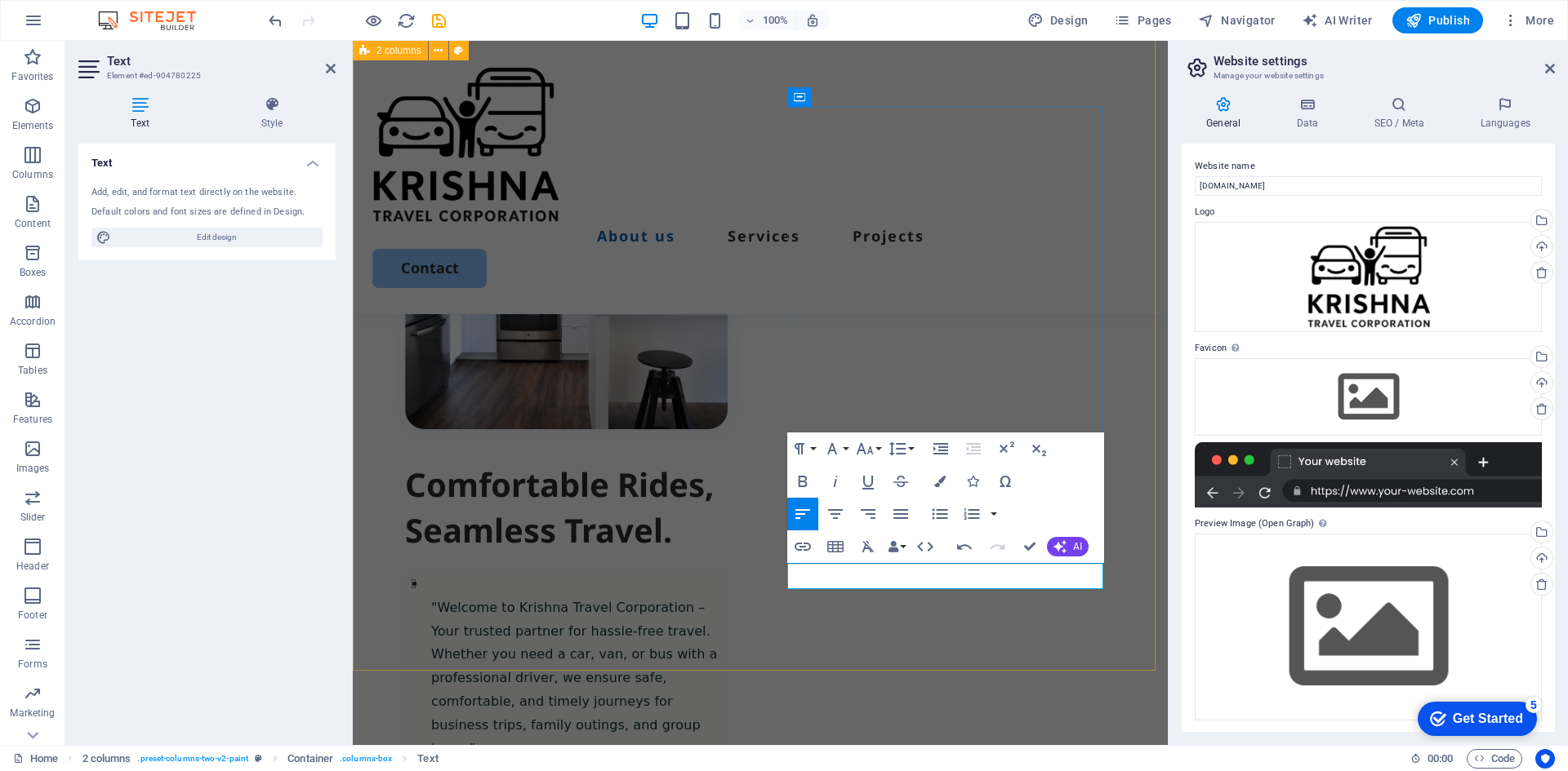
click at [698, 577] on div "Comfortable Rides, Seamless Travel. "Welcome to Krishna Travel Corporation – Yo…" at bounding box center [760, 548] width 815 height 1047
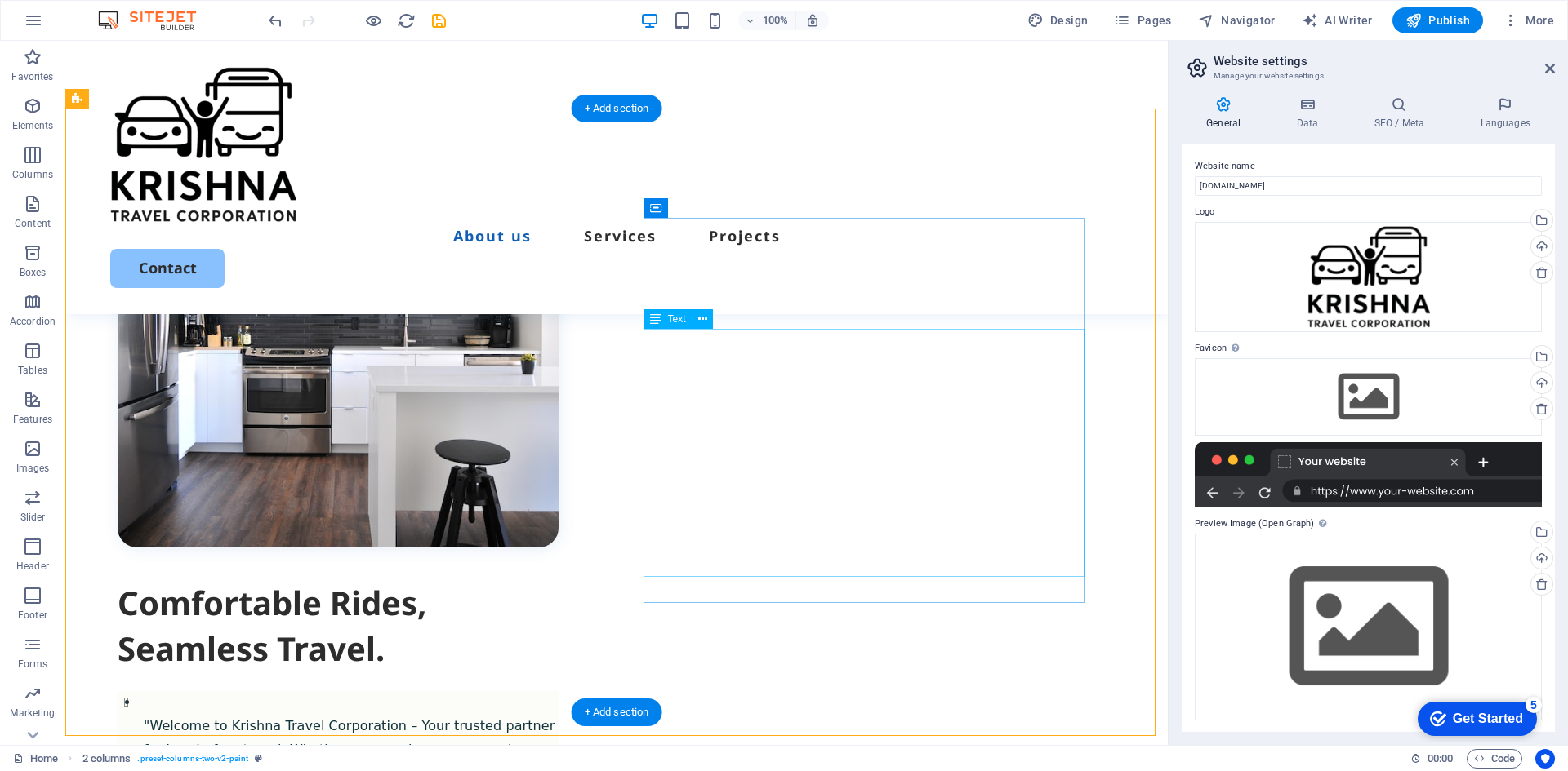
scroll to position [638, 0]
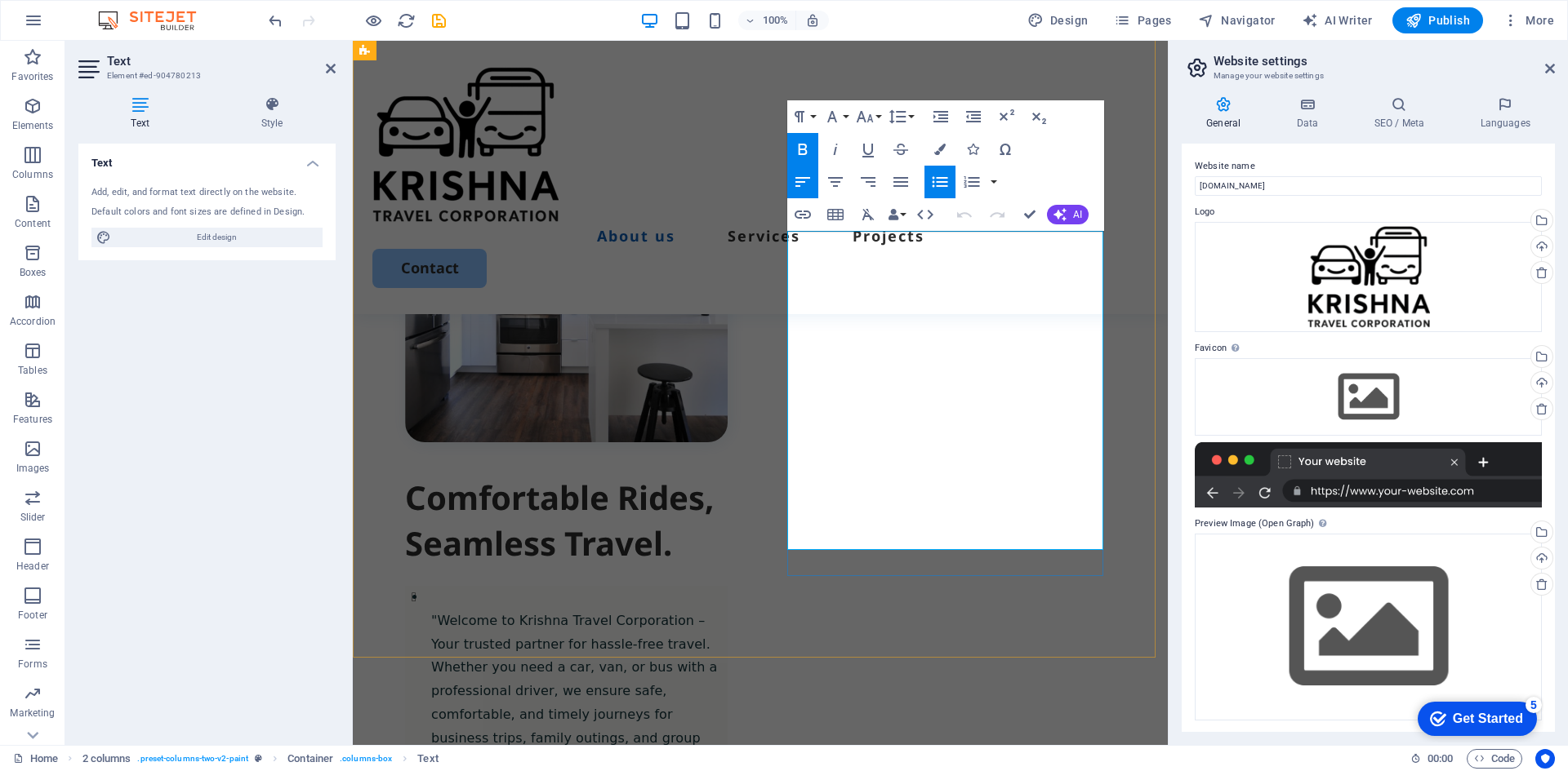
click at [759, 403] on div "Comfortable Rides, Seamless Travel. "Welcome to Krishna Travel Corporation – Yo…" at bounding box center [760, 548] width 815 height 1021
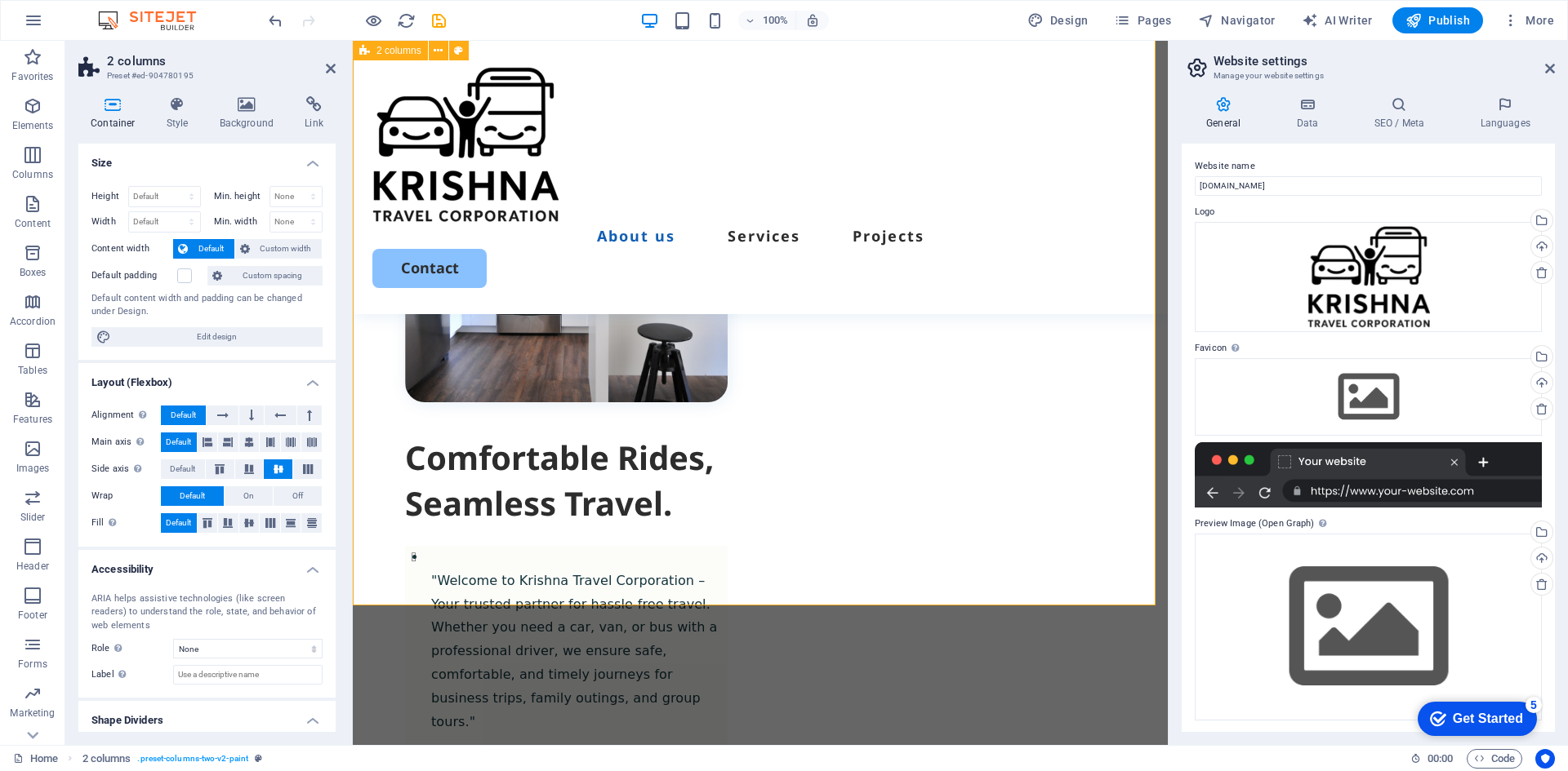
scroll to position [724, 0]
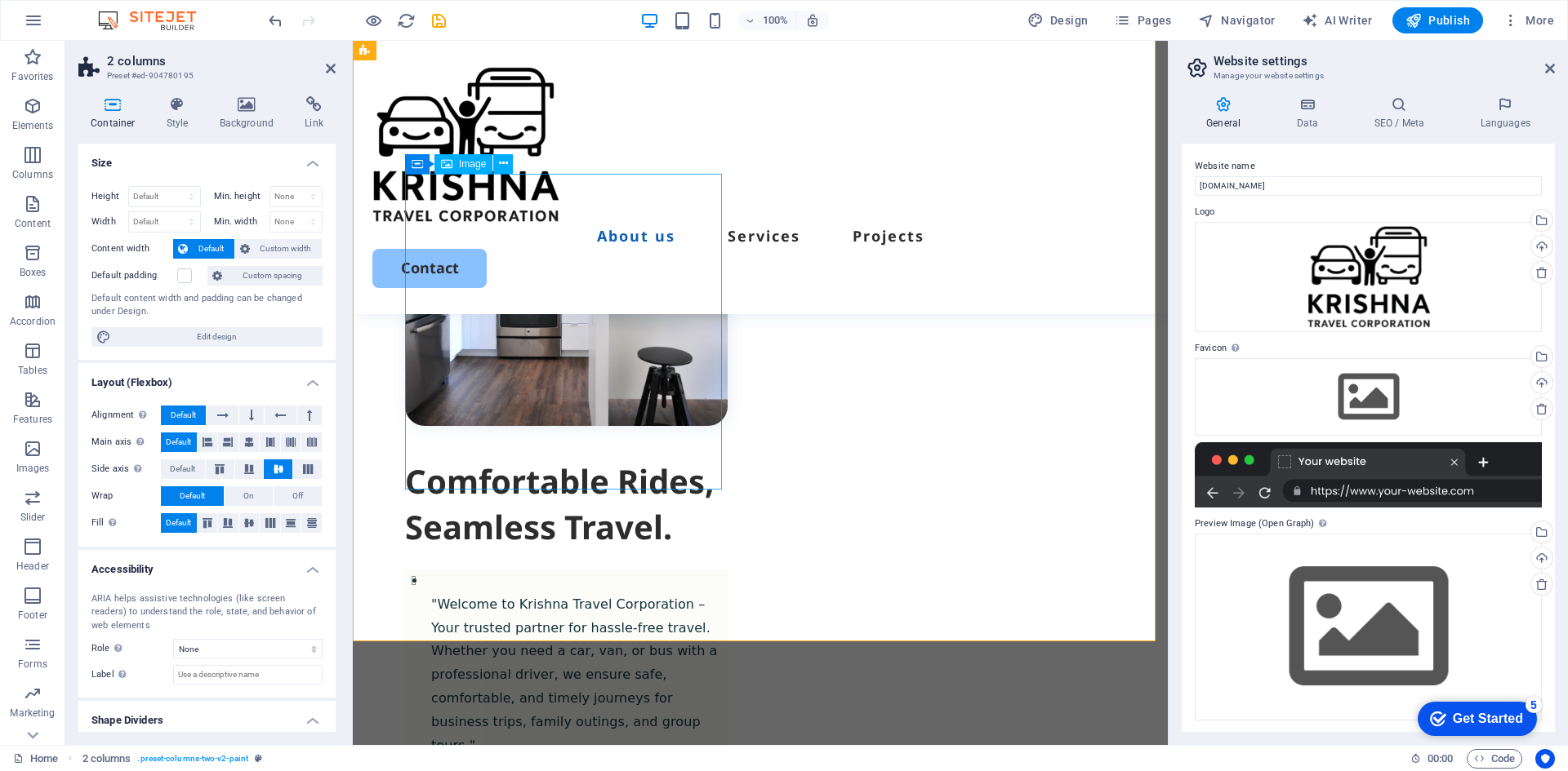
click at [644, 400] on figure at bounding box center [567, 265] width 323 height 322
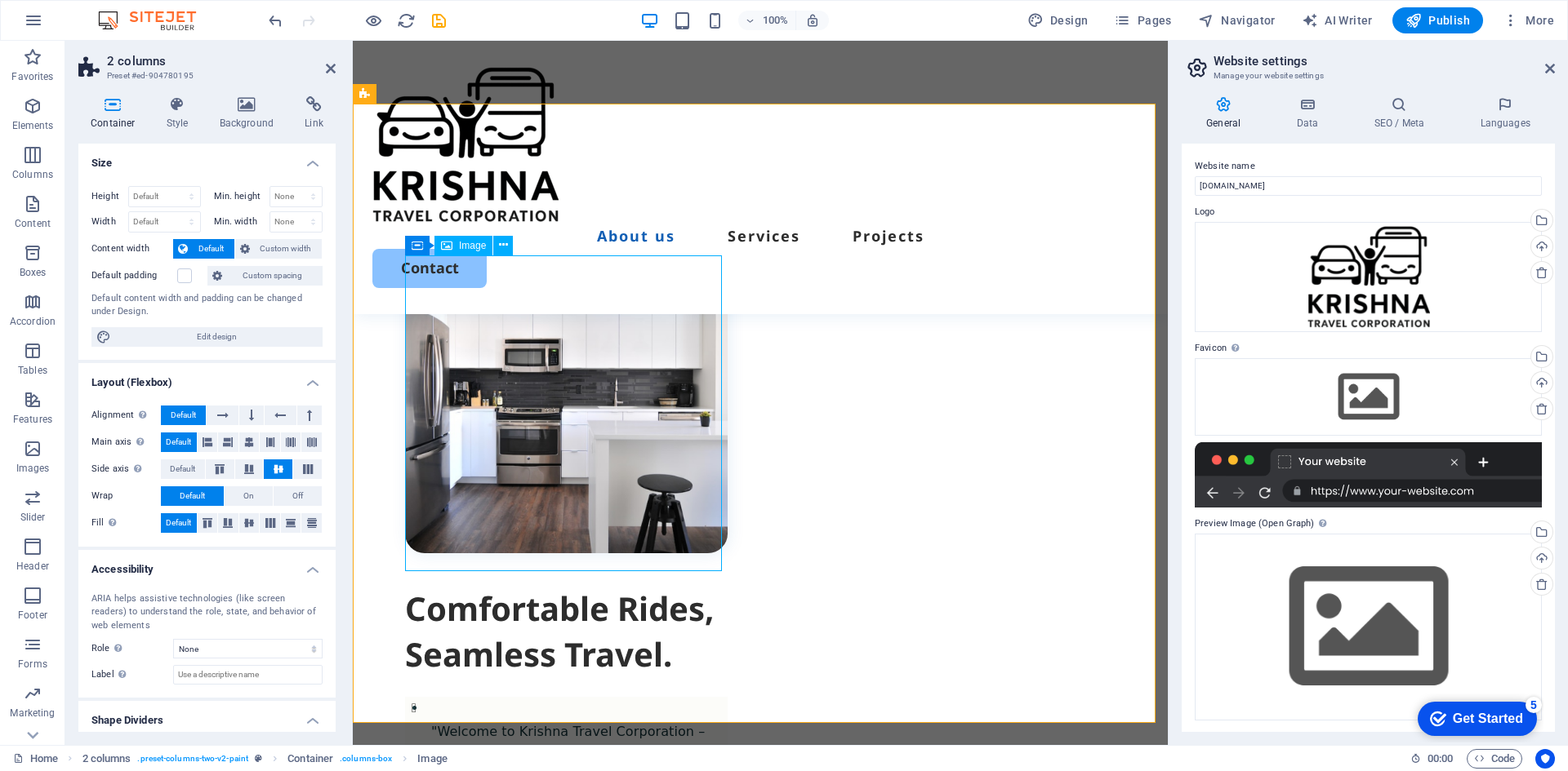
scroll to position [561, 0]
